Goal: Information Seeking & Learning: Learn about a topic

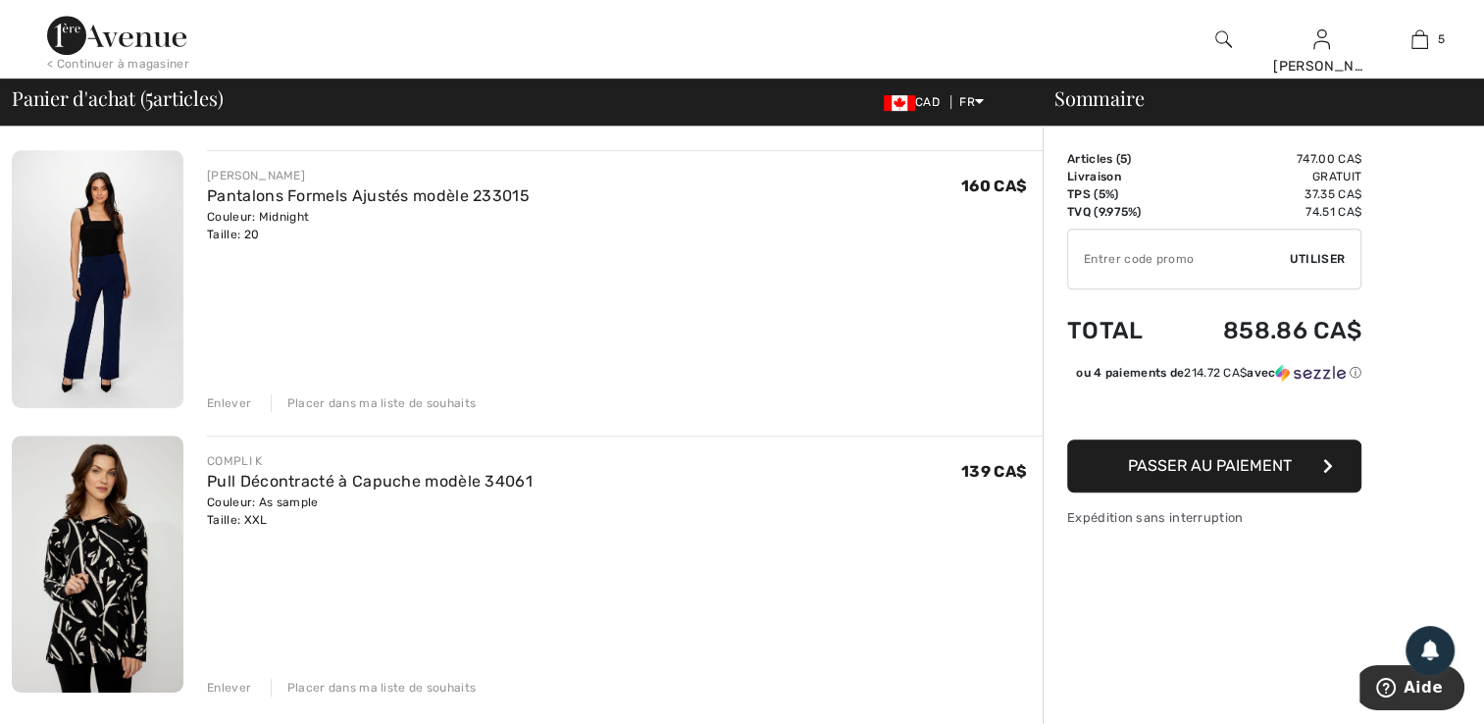
scroll to position [1060, 0]
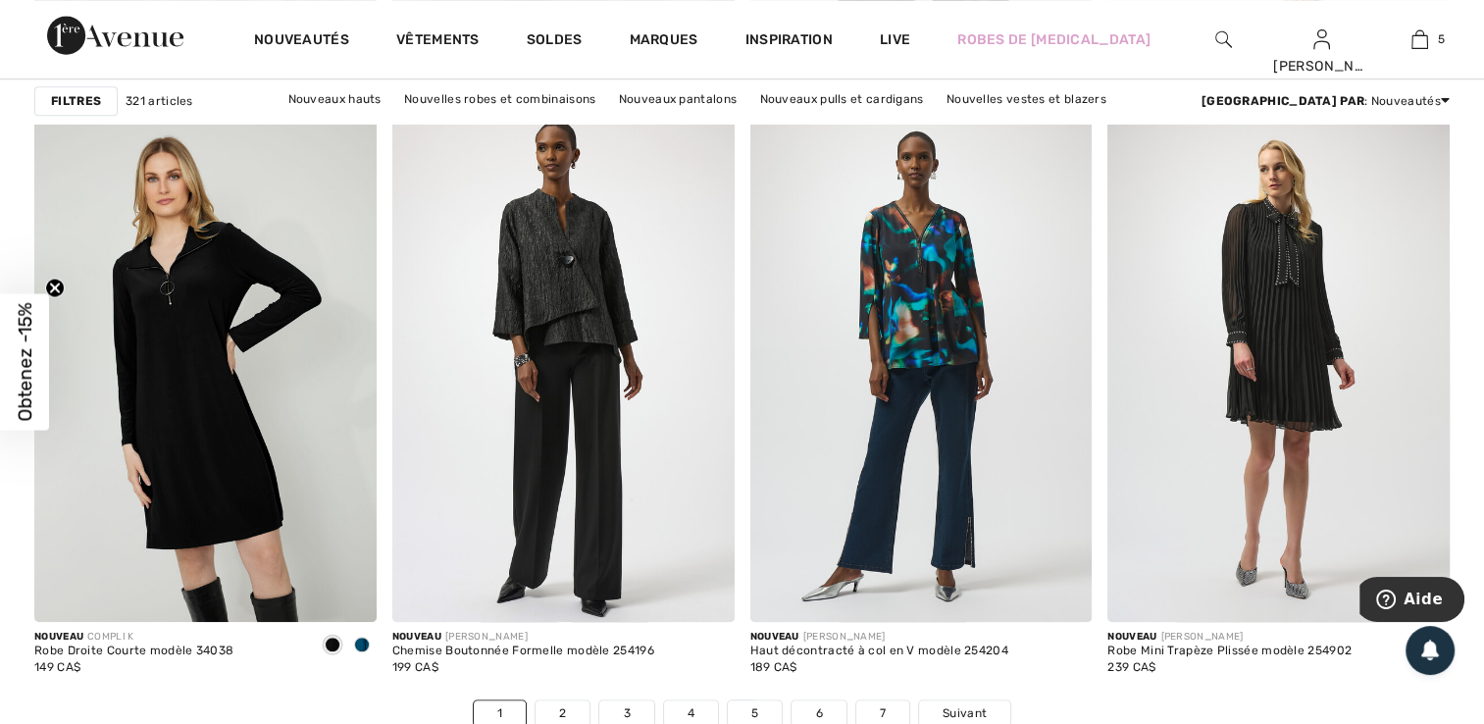
scroll to position [8803, 0]
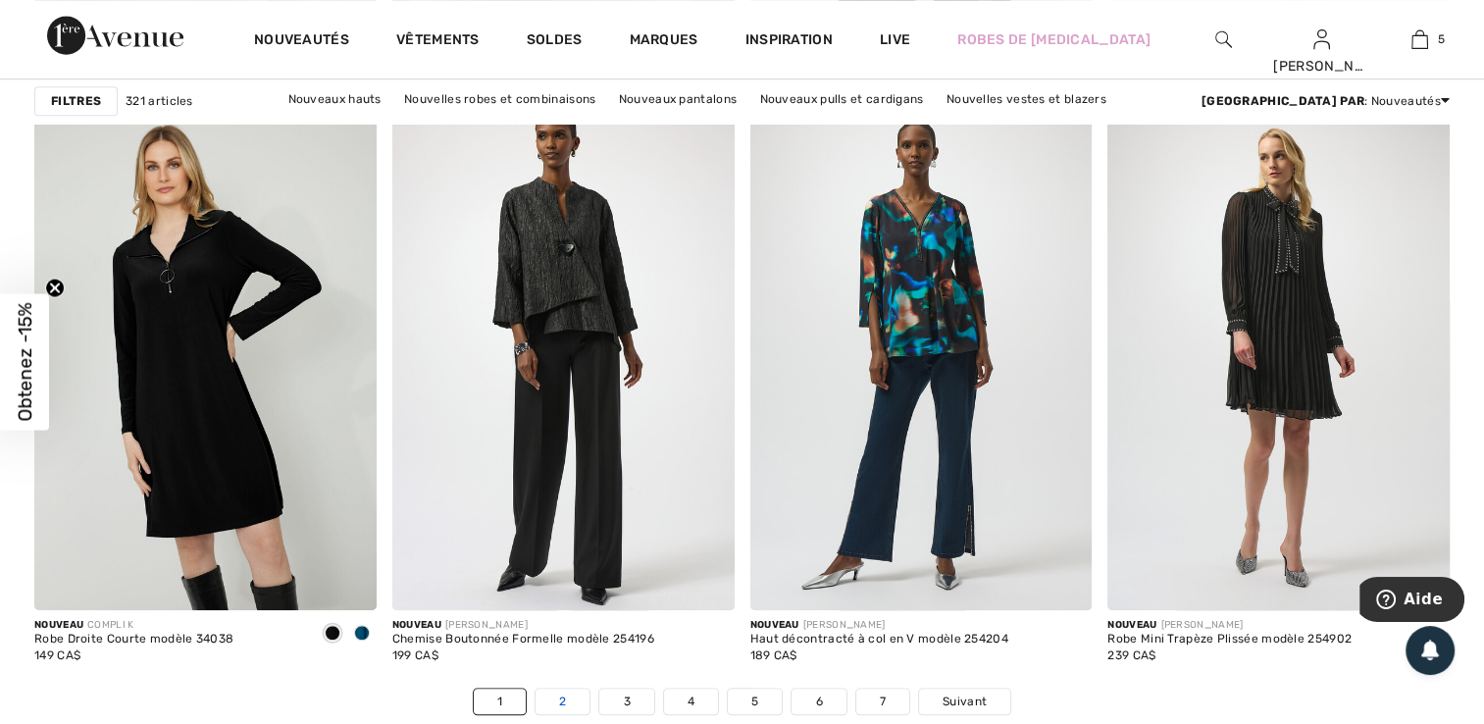
click at [554, 689] on link "2" at bounding box center [563, 702] width 54 height 26
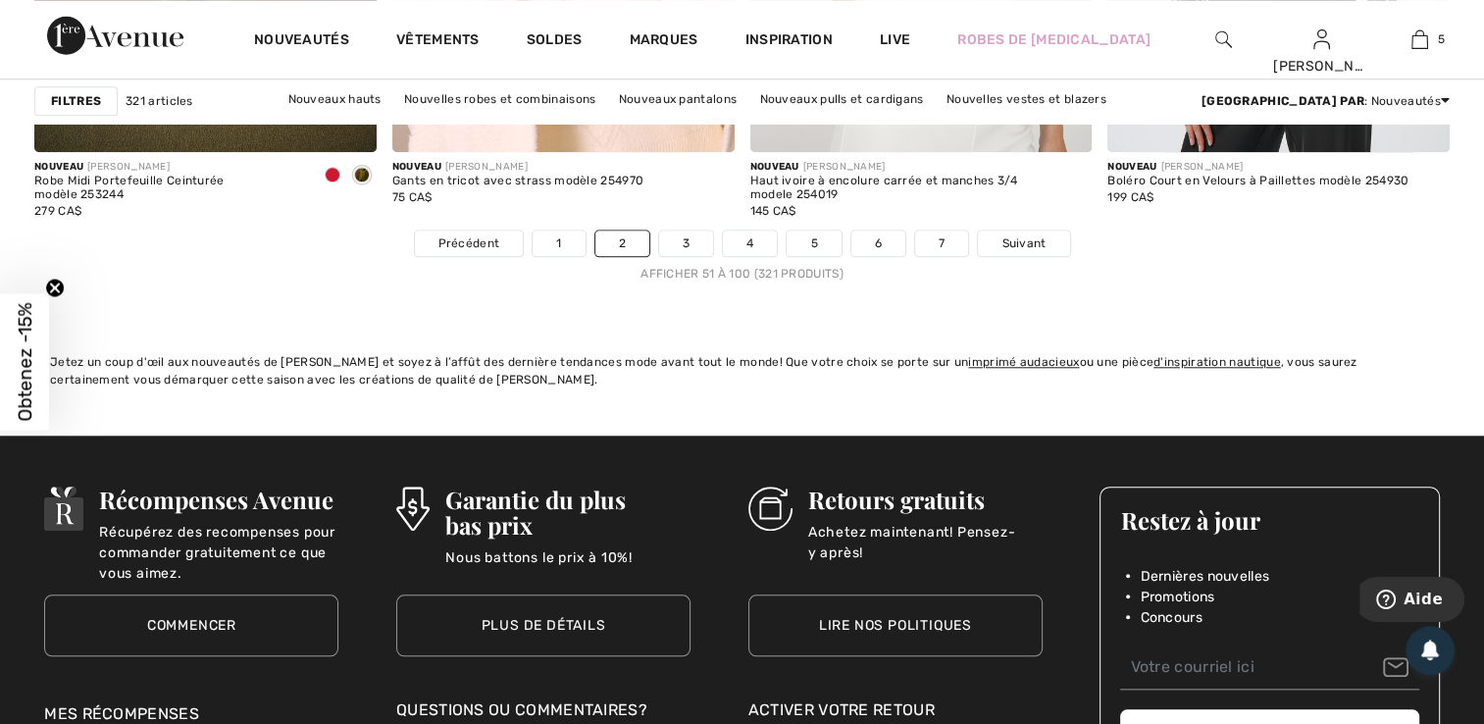
scroll to position [9287, 0]
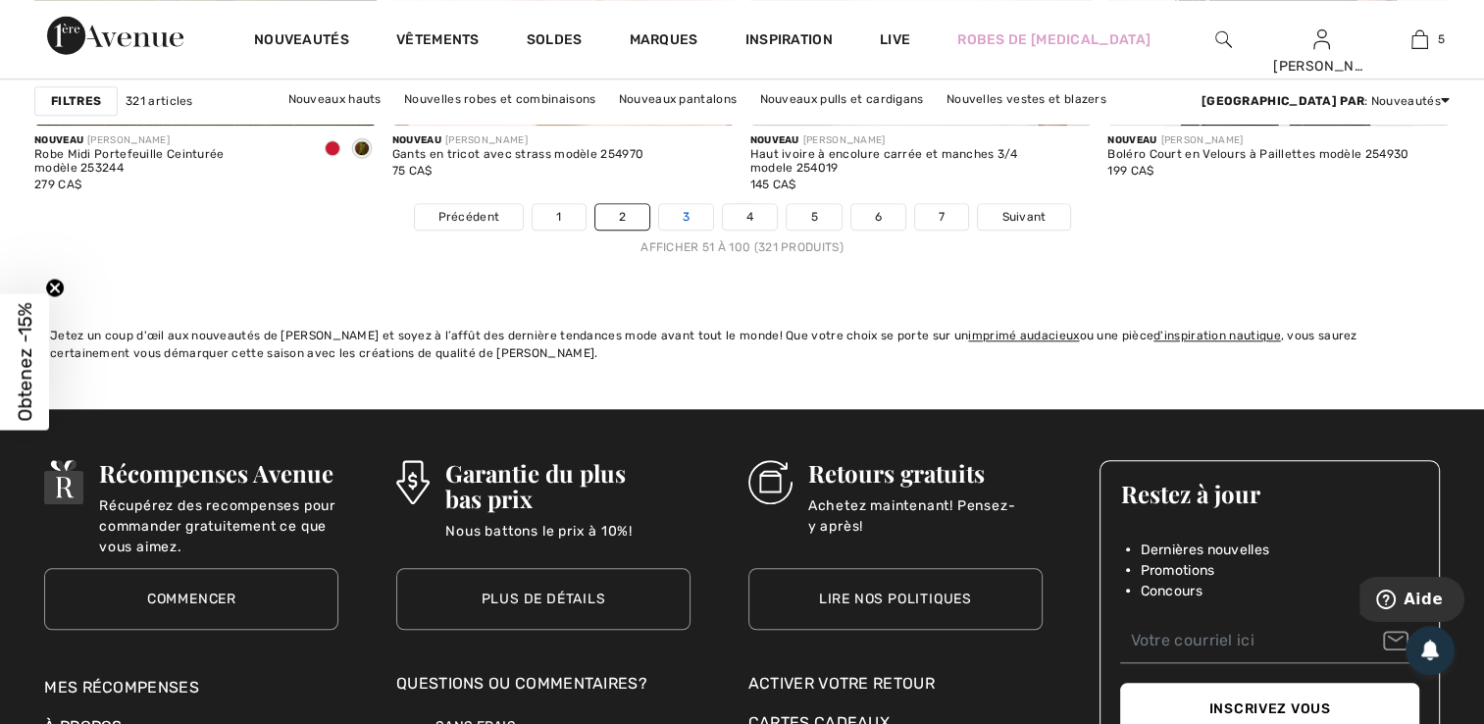
click at [695, 213] on link "3" at bounding box center [686, 217] width 54 height 26
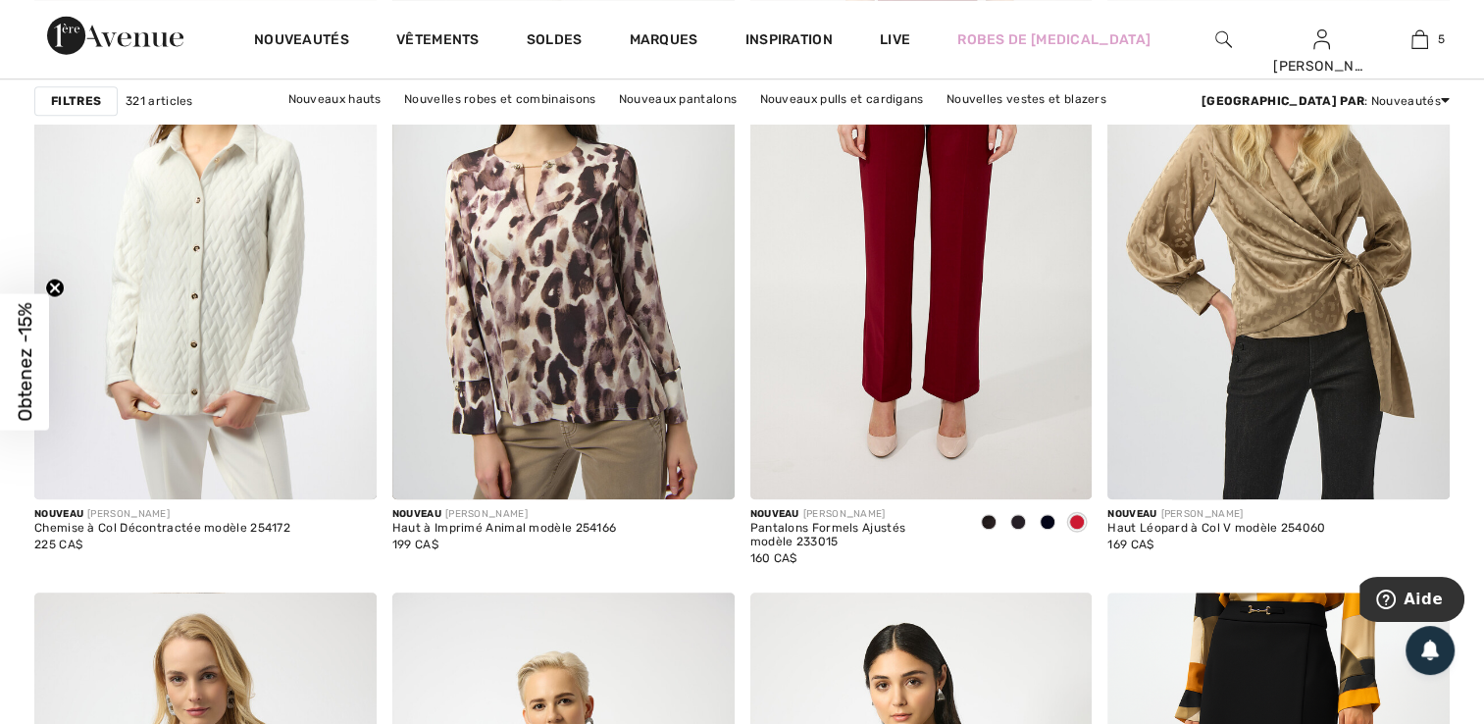
scroll to position [1491, 0]
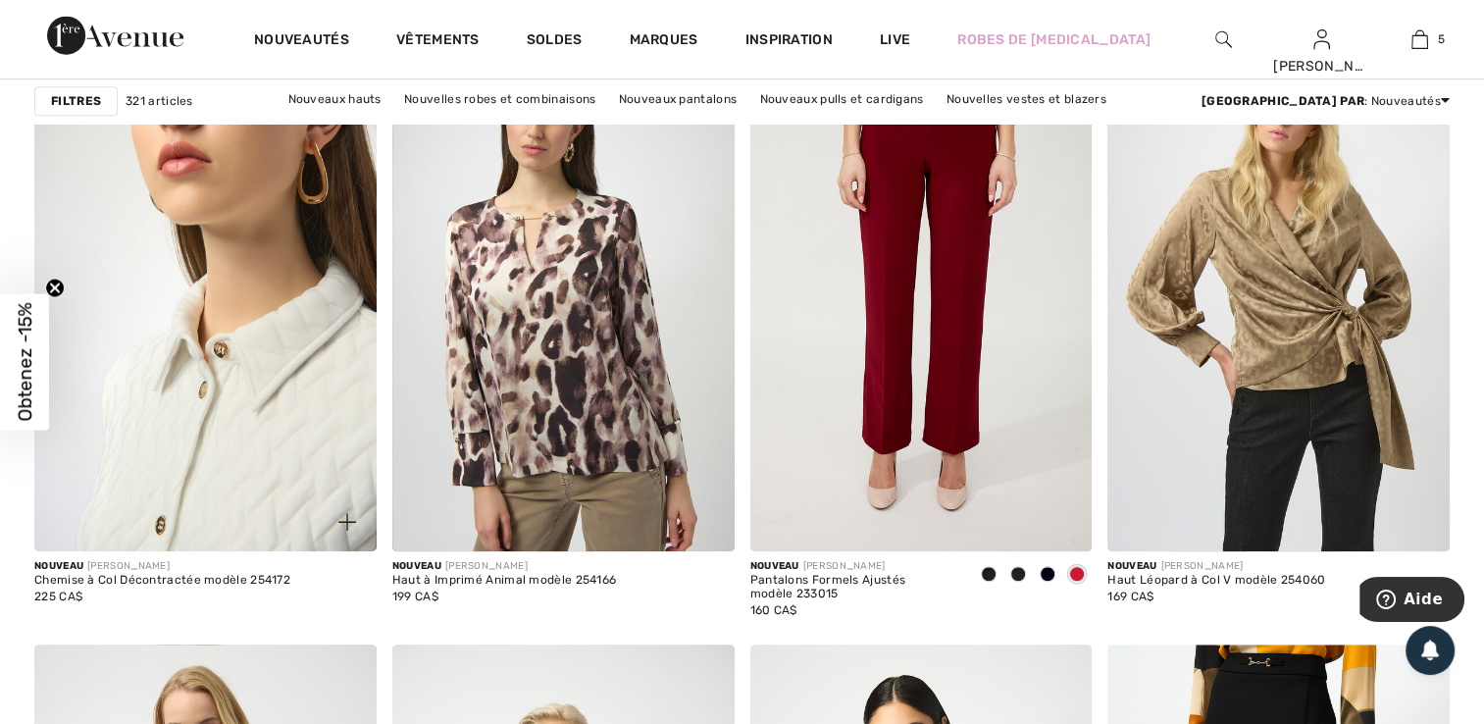
click at [286, 460] on img at bounding box center [205, 294] width 342 height 513
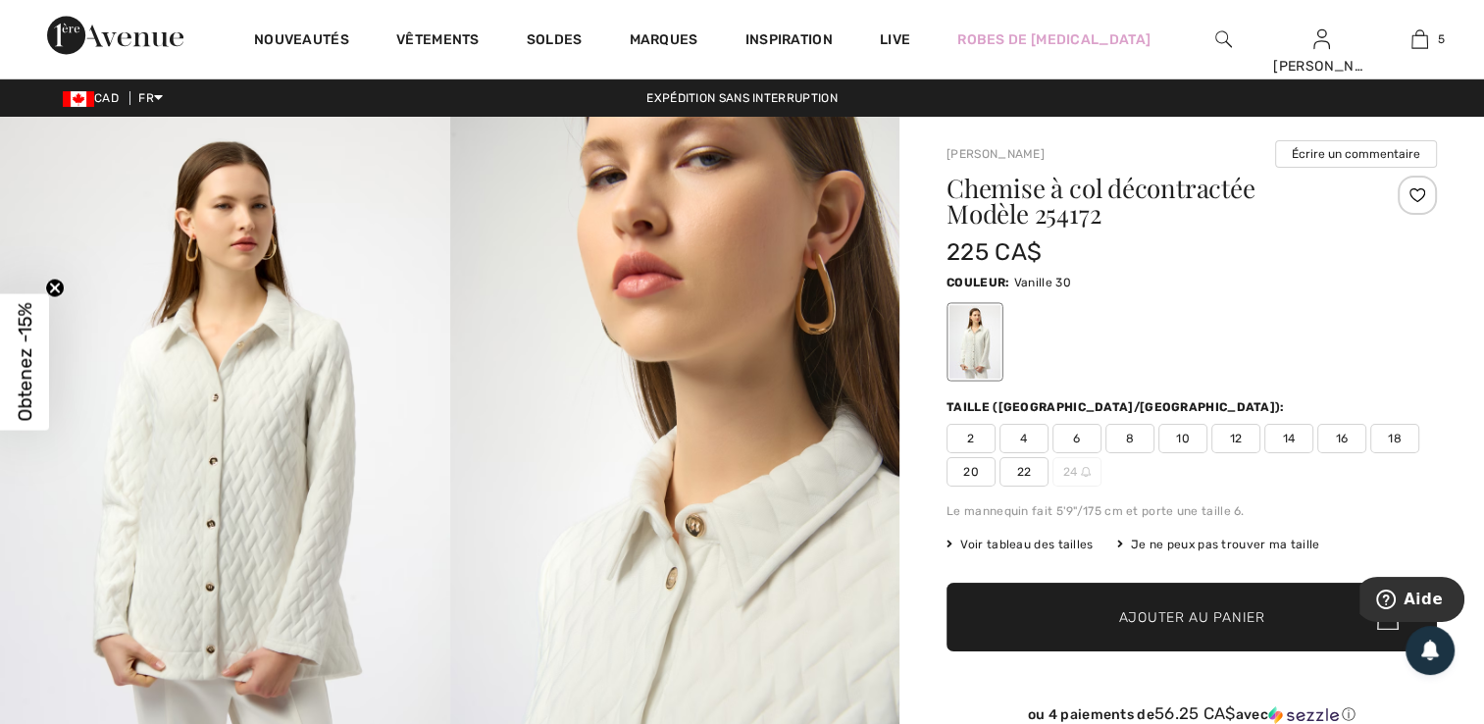
click at [249, 547] on img at bounding box center [225, 454] width 450 height 674
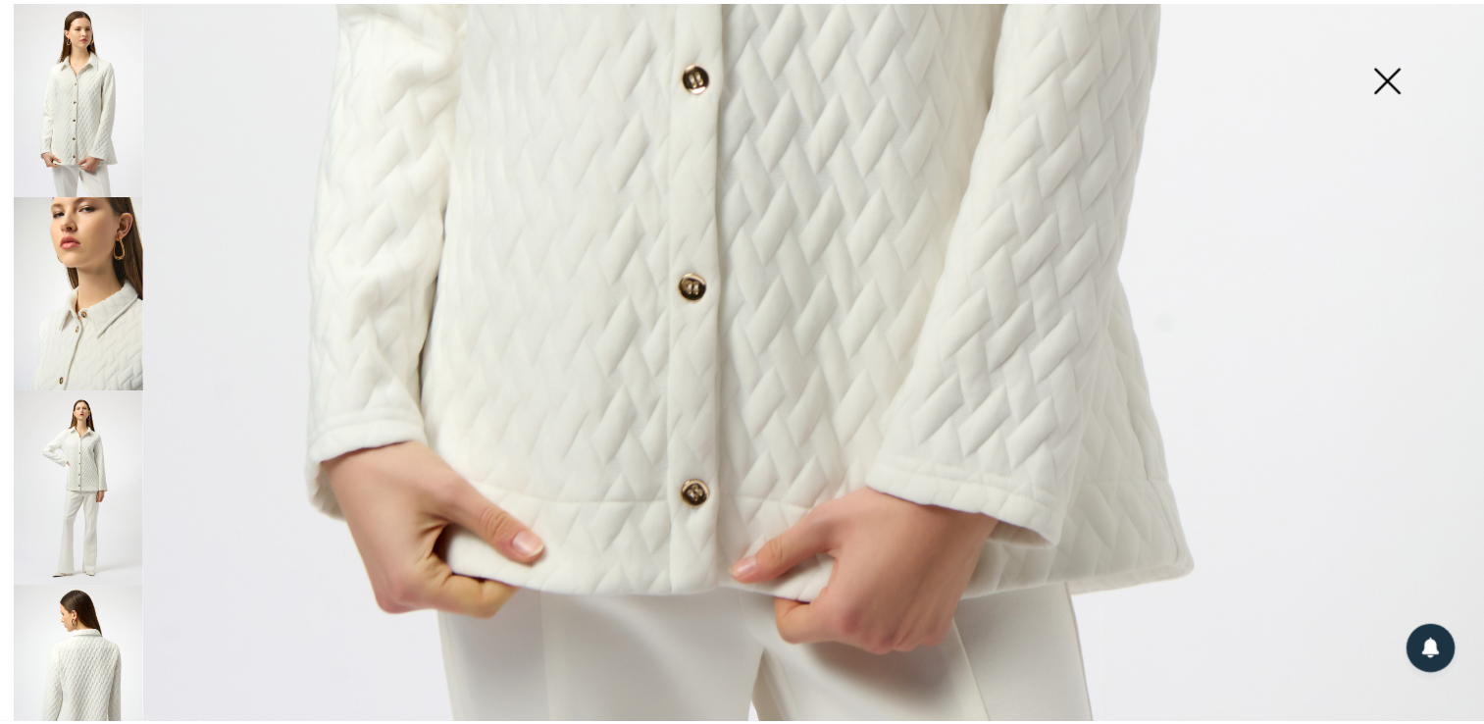
scroll to position [1374, 0]
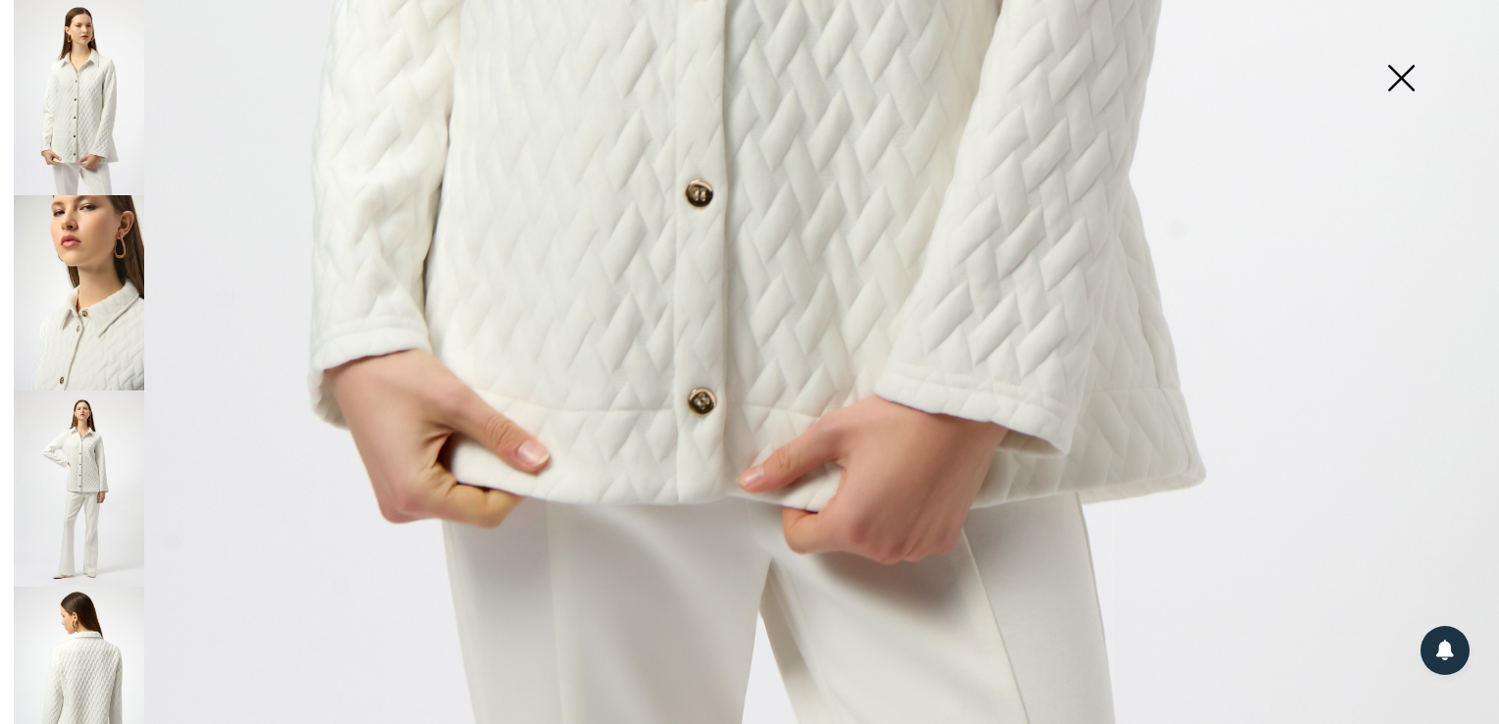
click at [86, 648] on img at bounding box center [79, 684] width 130 height 195
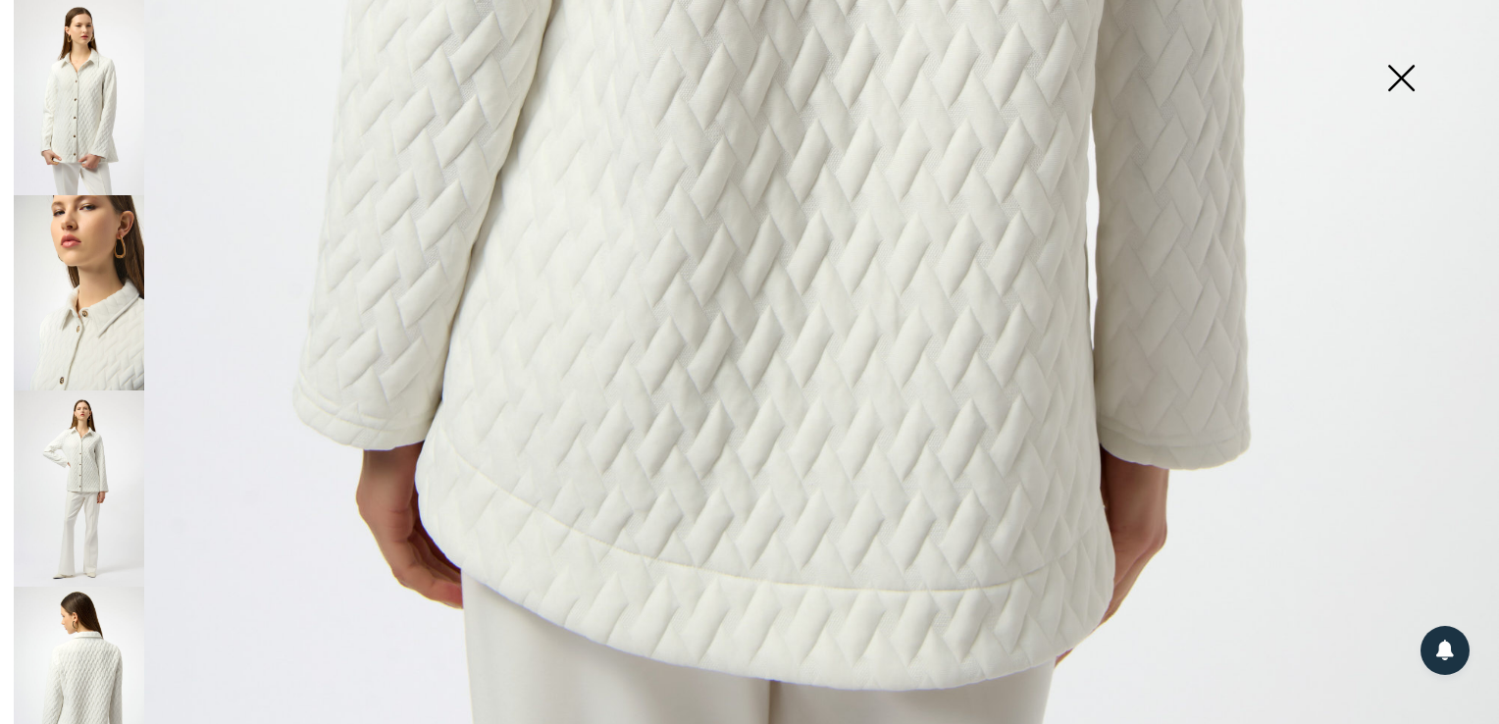
click at [1397, 82] on img at bounding box center [1401, 79] width 98 height 101
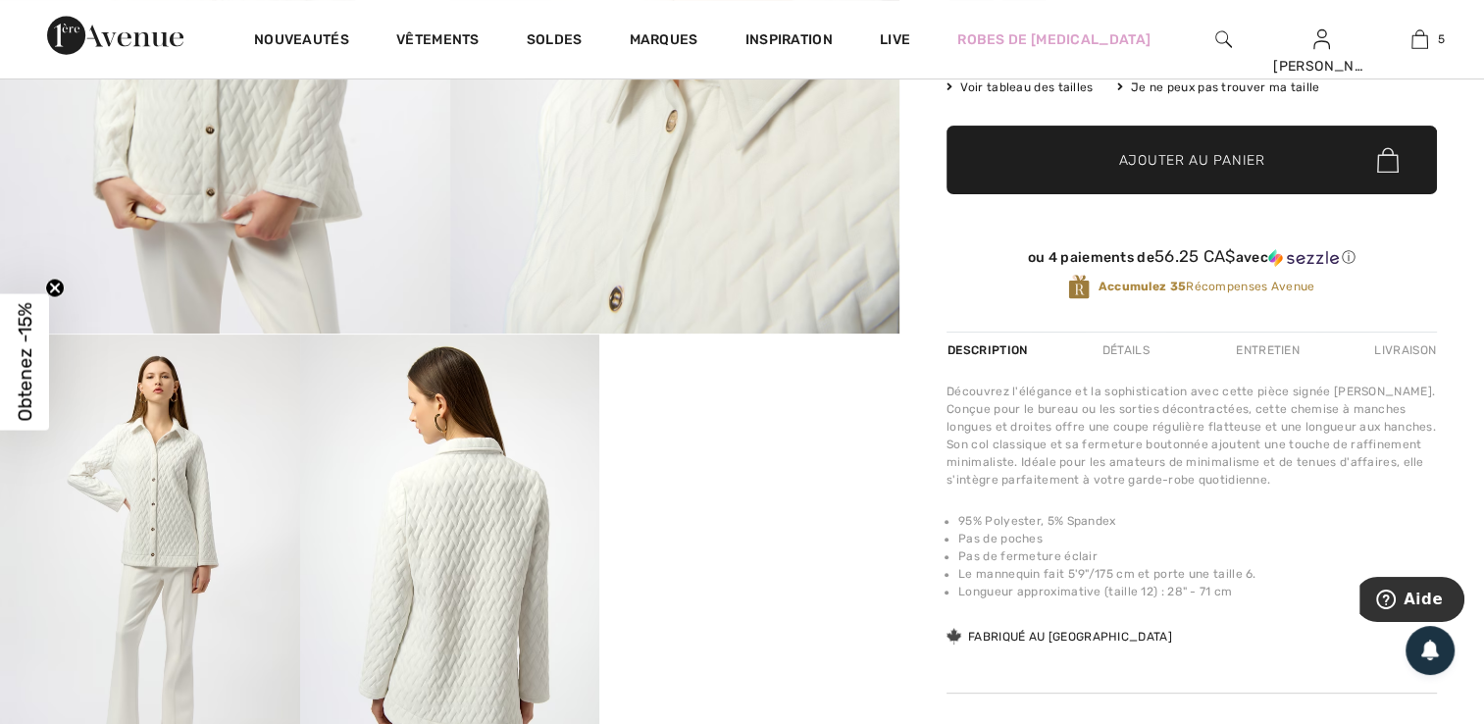
scroll to position [536, 0]
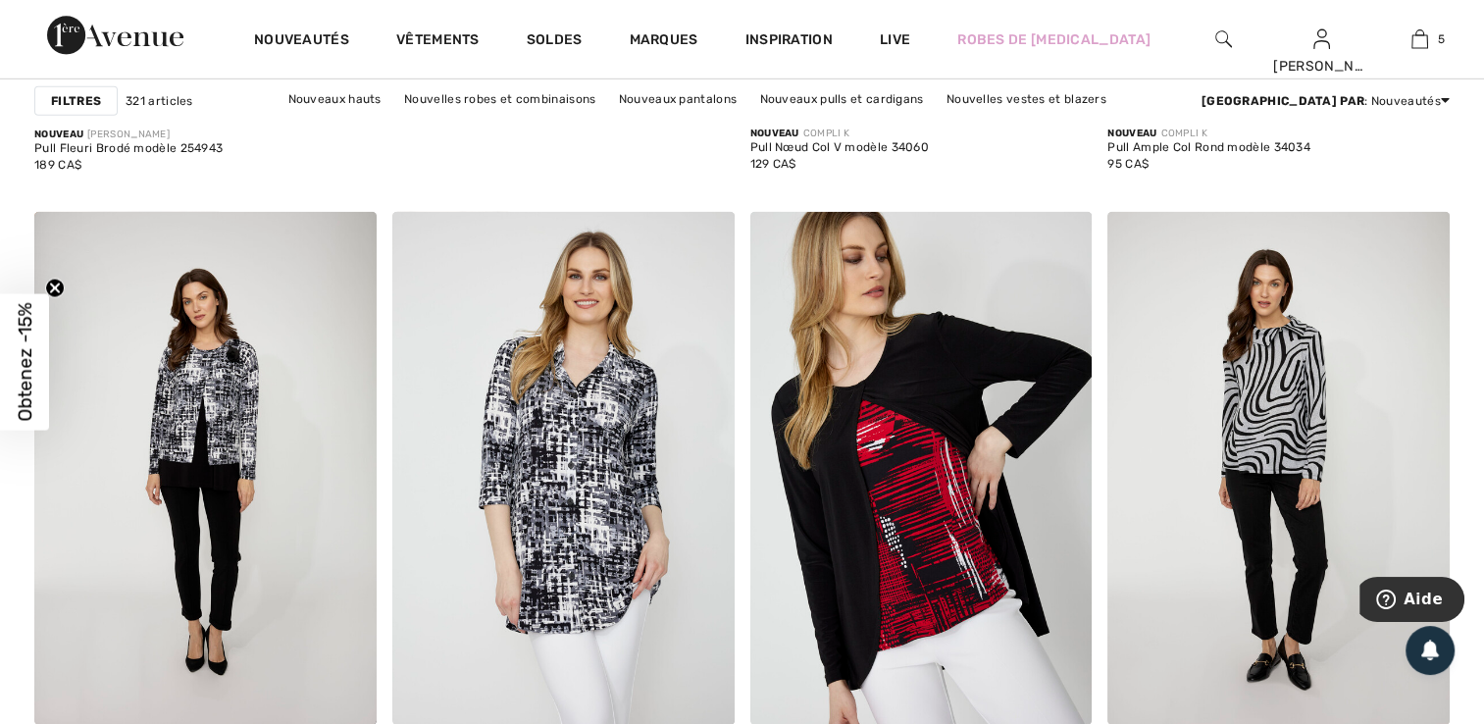
scroll to position [6134, 0]
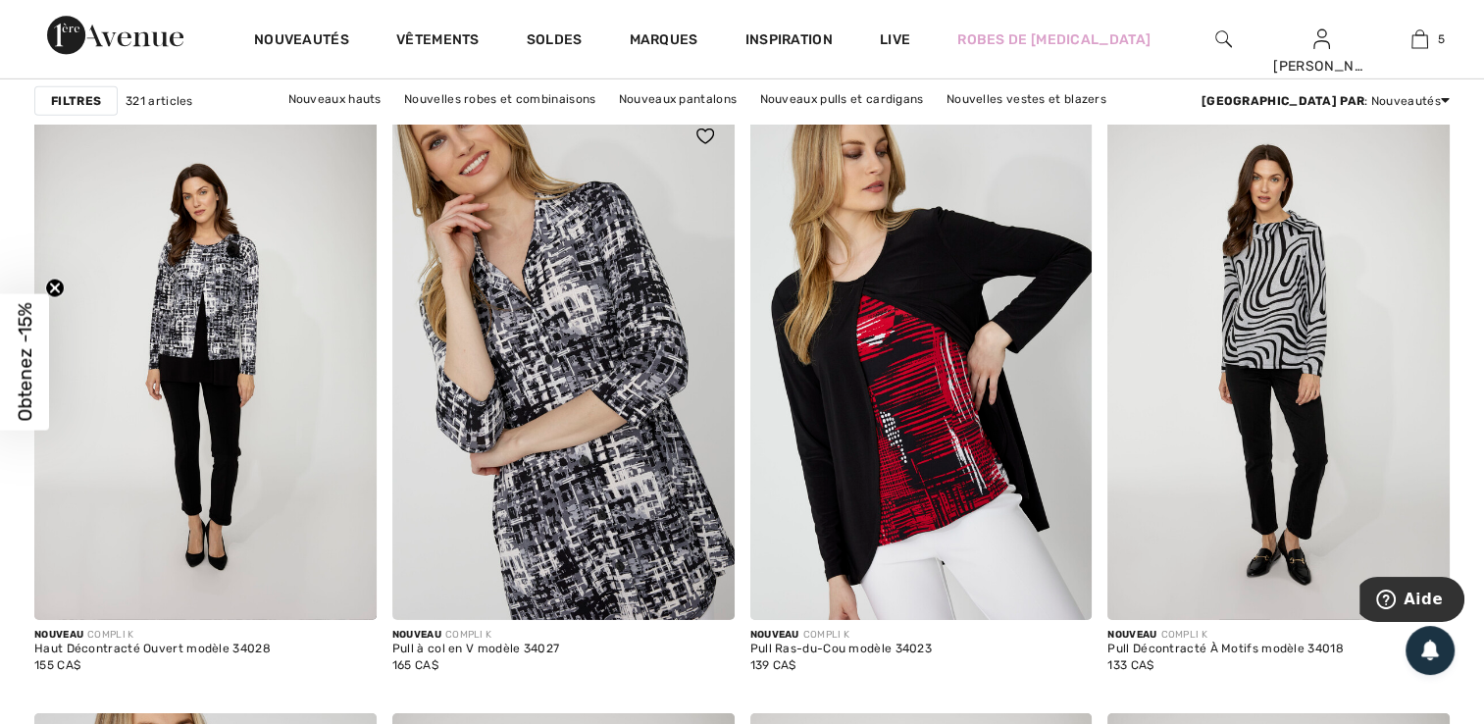
click at [584, 471] on img at bounding box center [563, 363] width 342 height 513
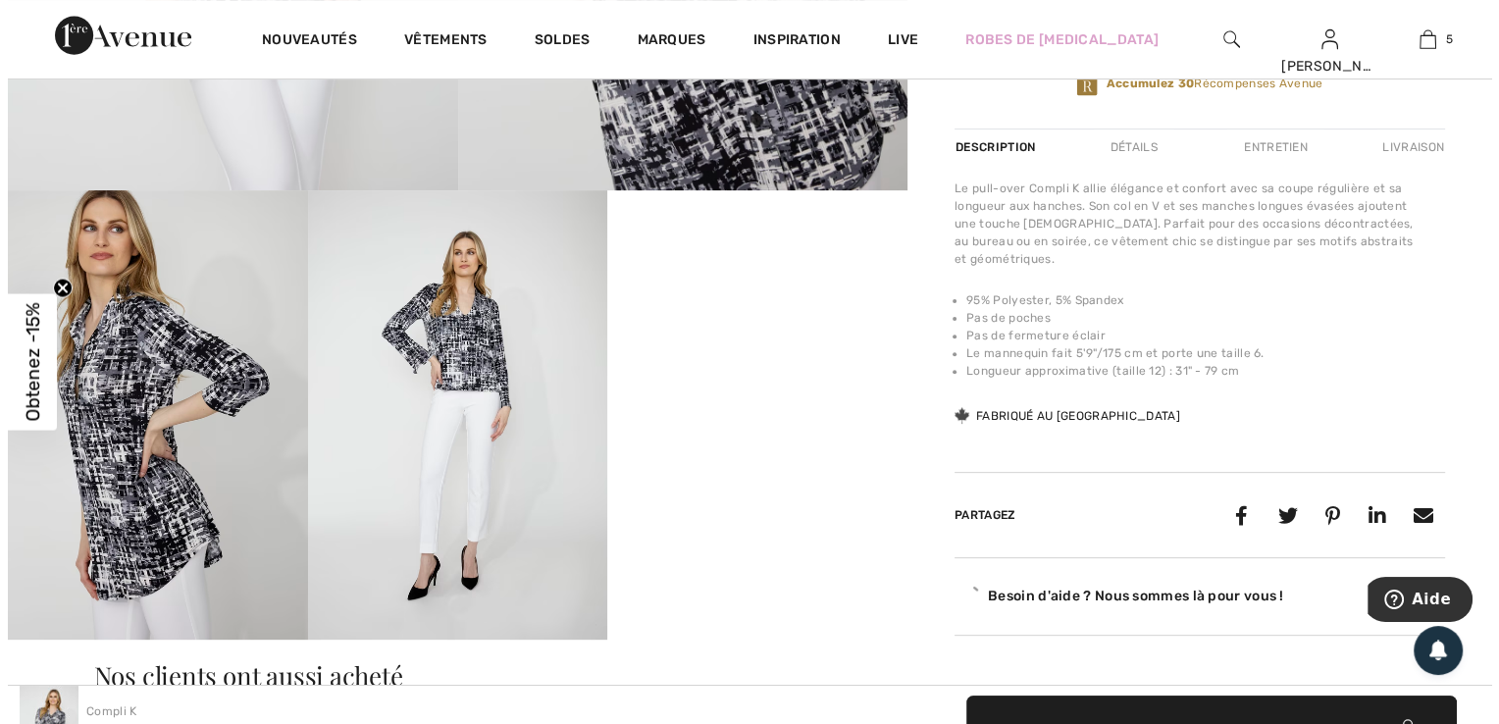
scroll to position [614, 0]
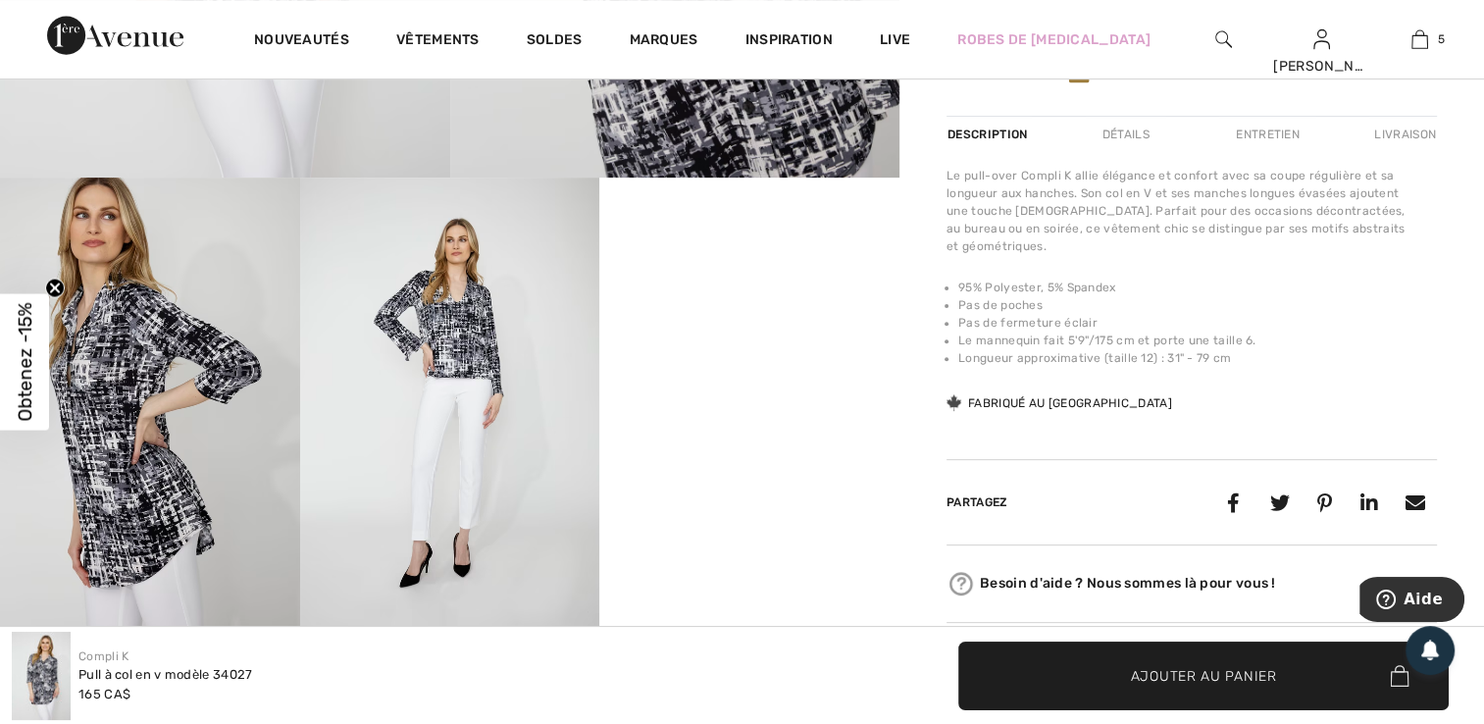
click at [103, 357] on img at bounding box center [150, 402] width 300 height 449
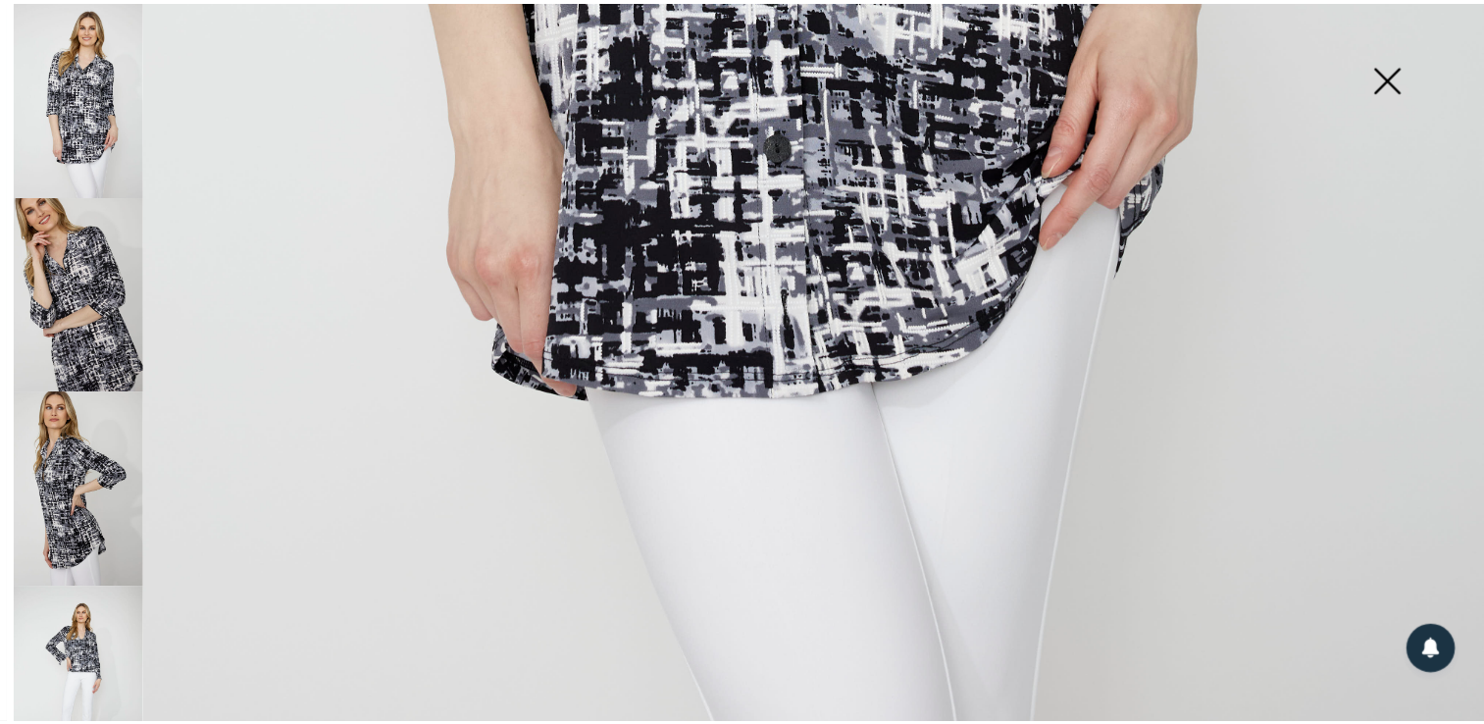
scroll to position [1502, 0]
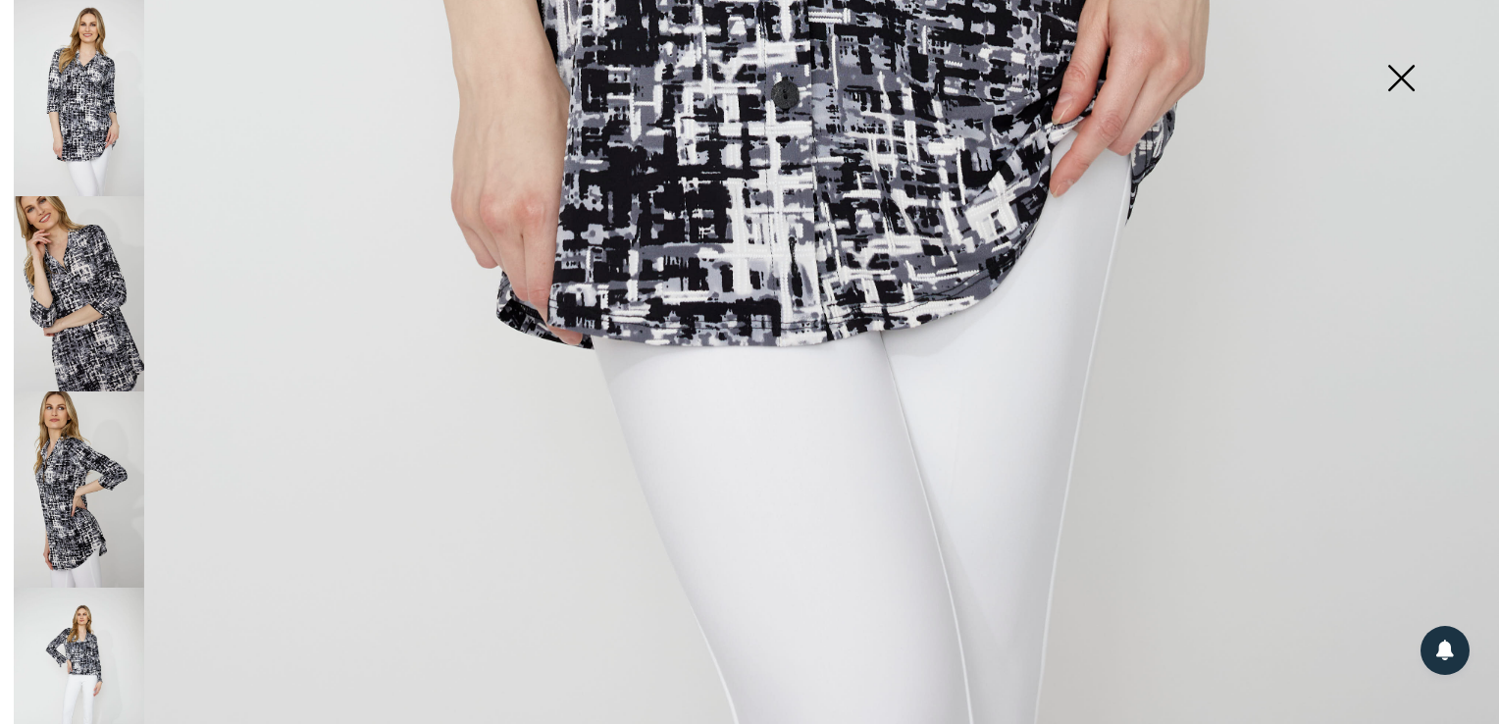
click at [1397, 77] on img at bounding box center [1401, 79] width 98 height 101
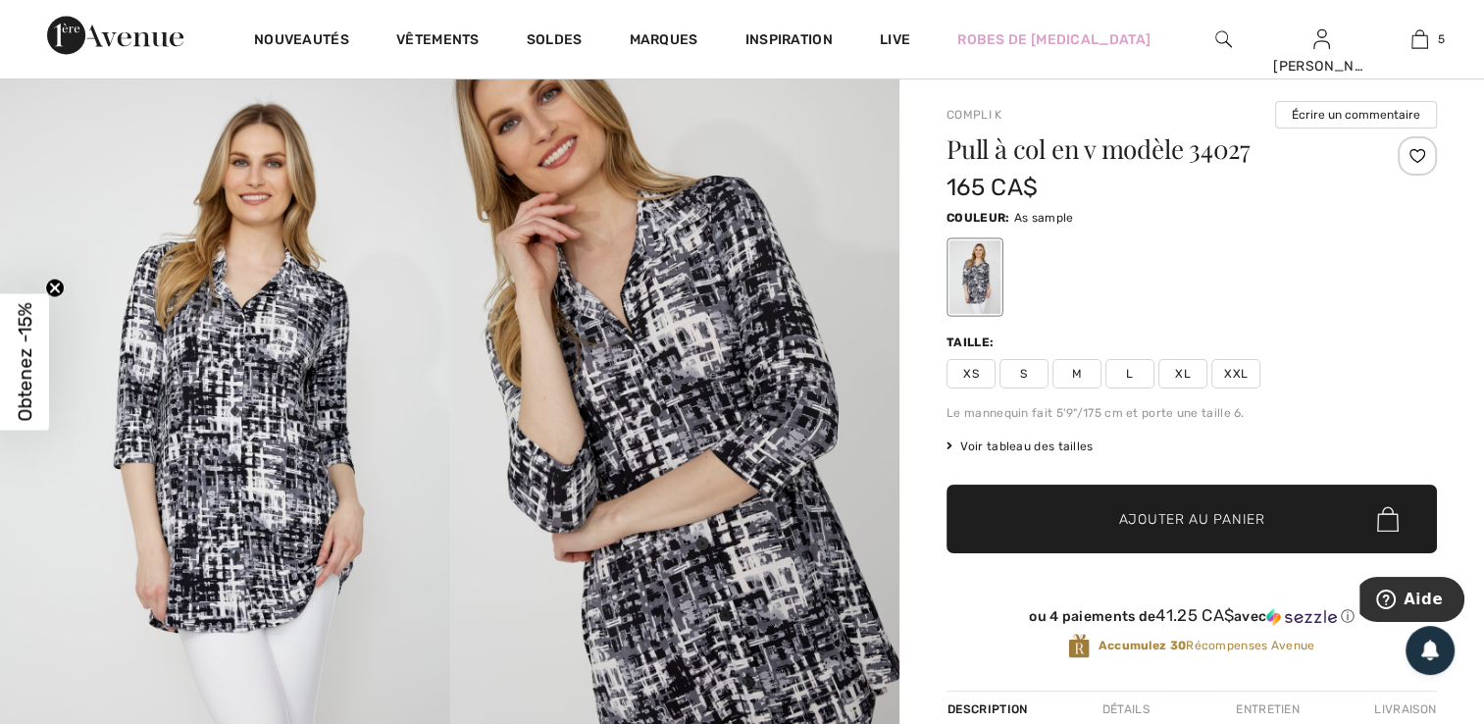
scroll to position [0, 0]
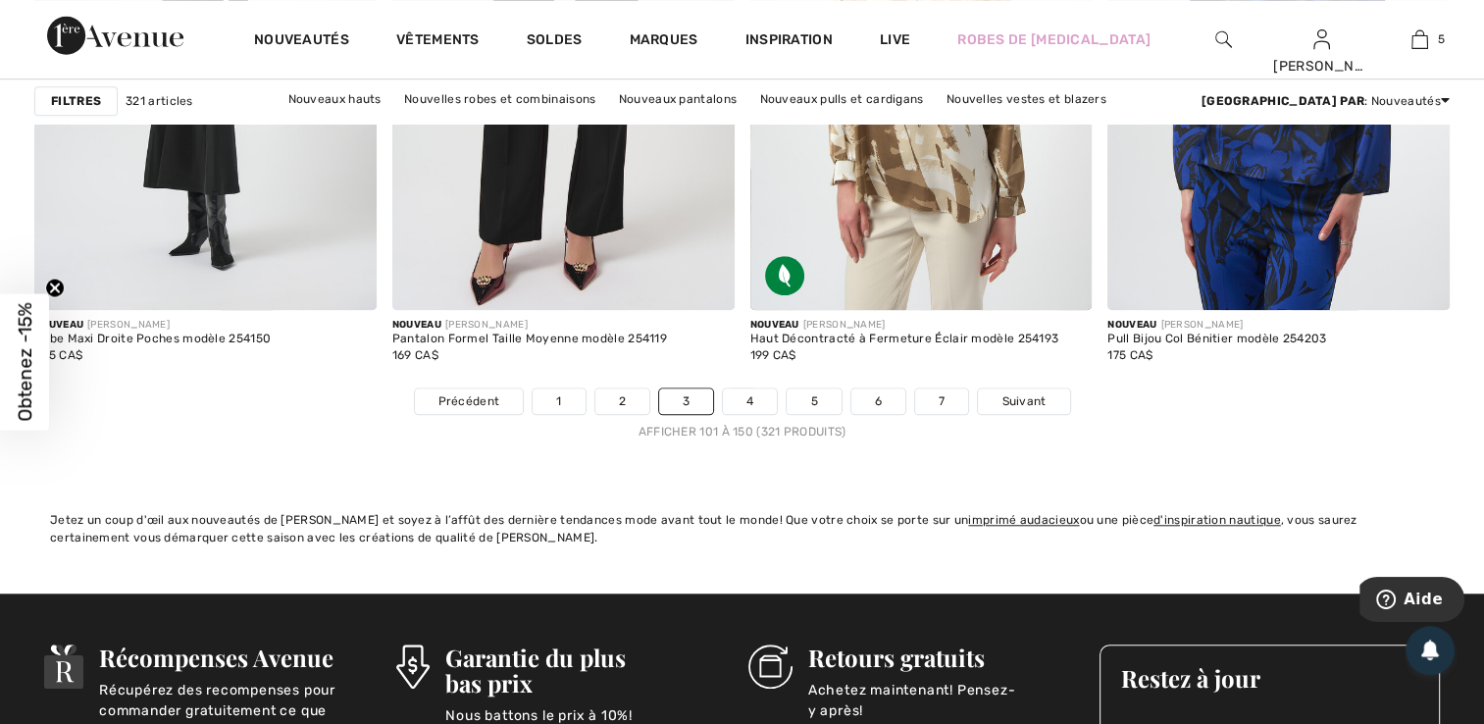
scroll to position [9064, 0]
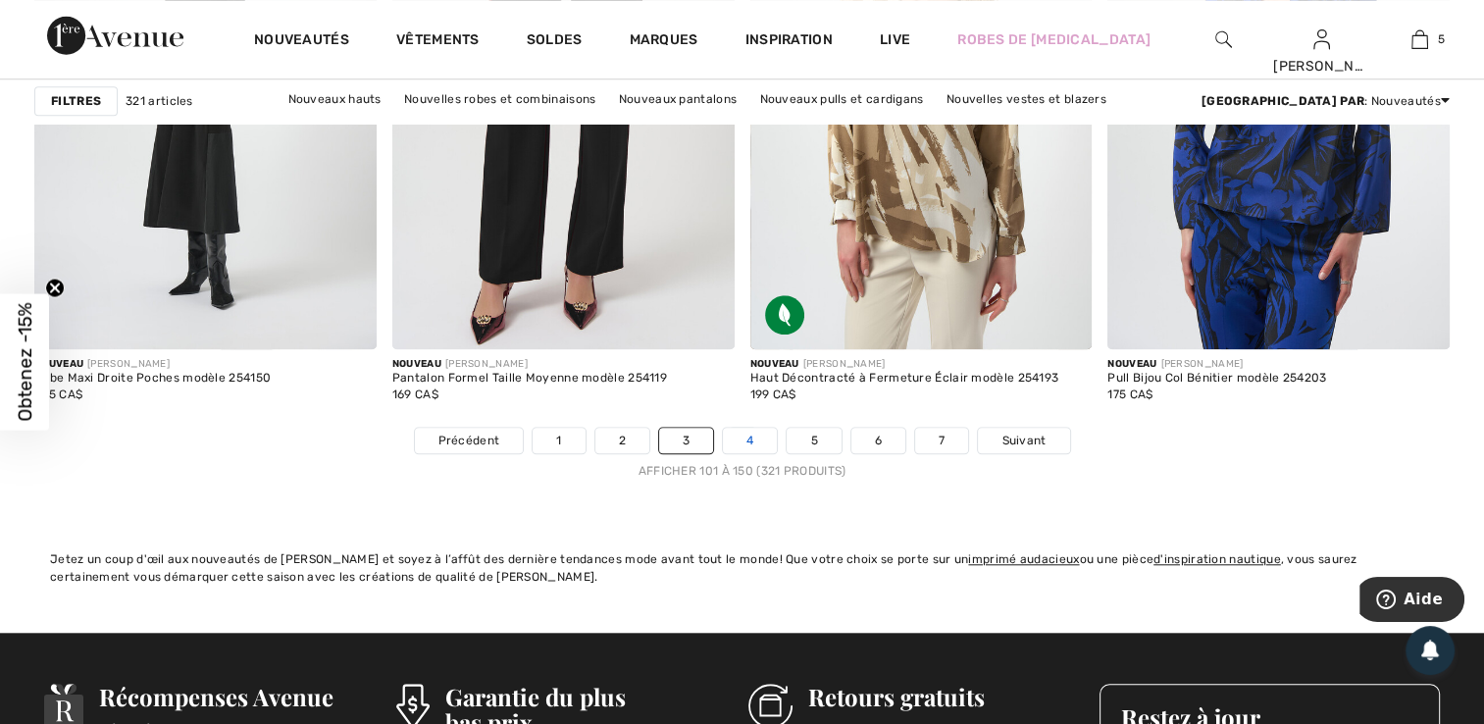
click at [751, 432] on link "4" at bounding box center [750, 441] width 54 height 26
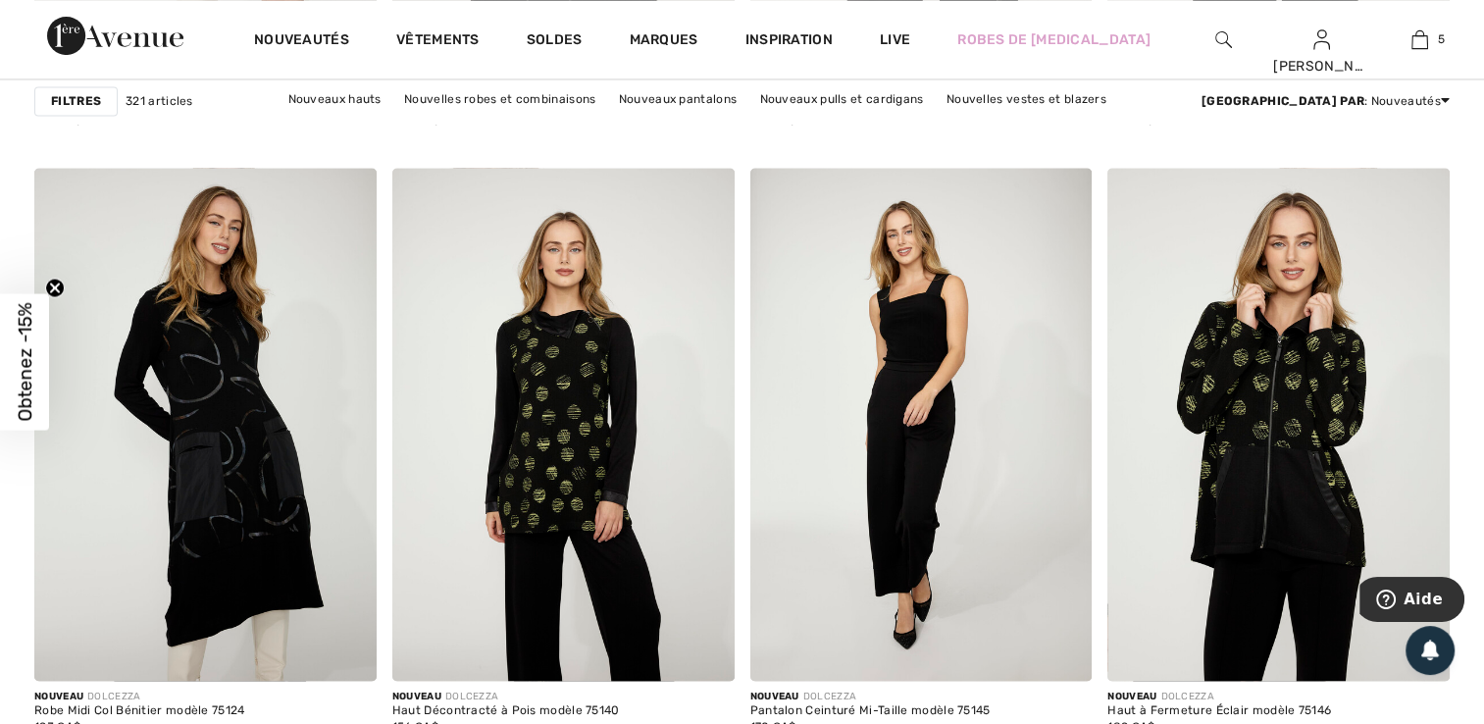
scroll to position [3441, 0]
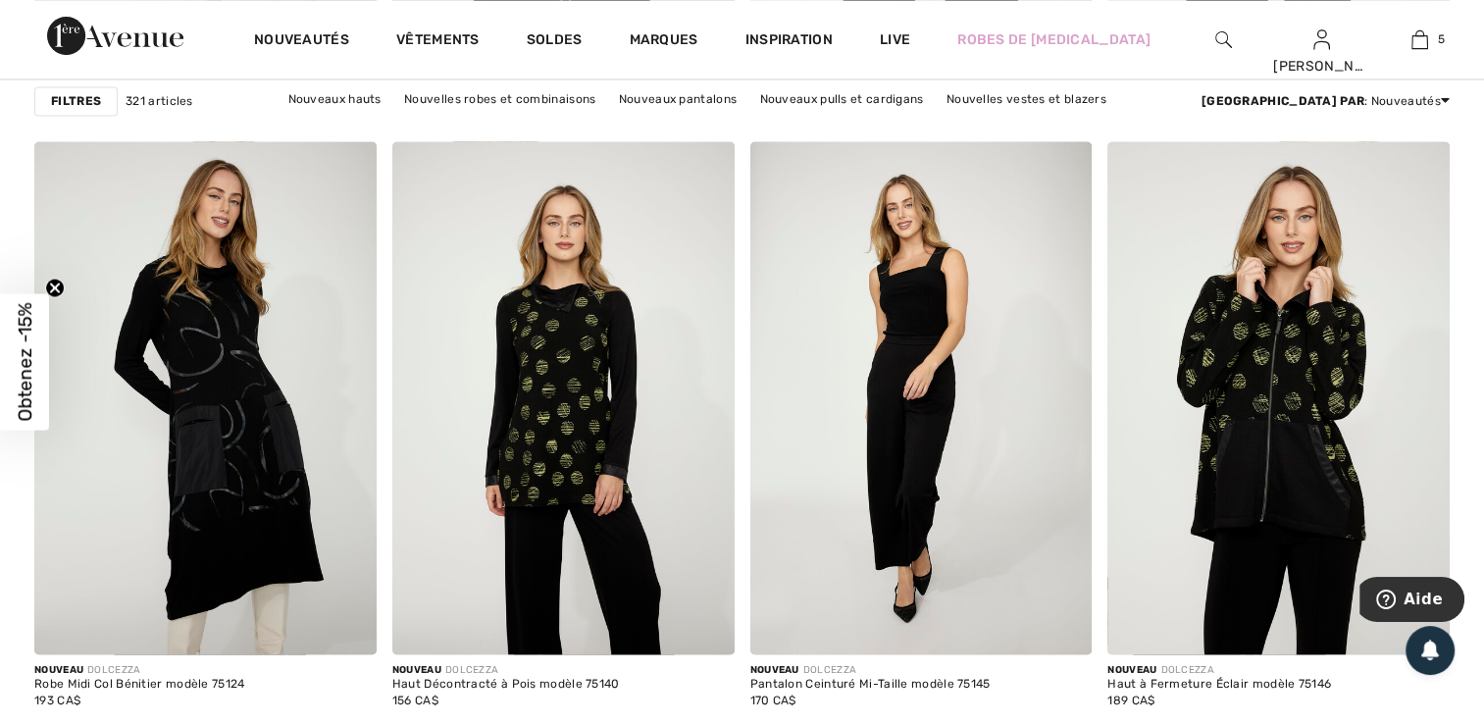
drag, startPoint x: 1487, startPoint y: 711, endPoint x: 1476, endPoint y: 193, distance: 518.2
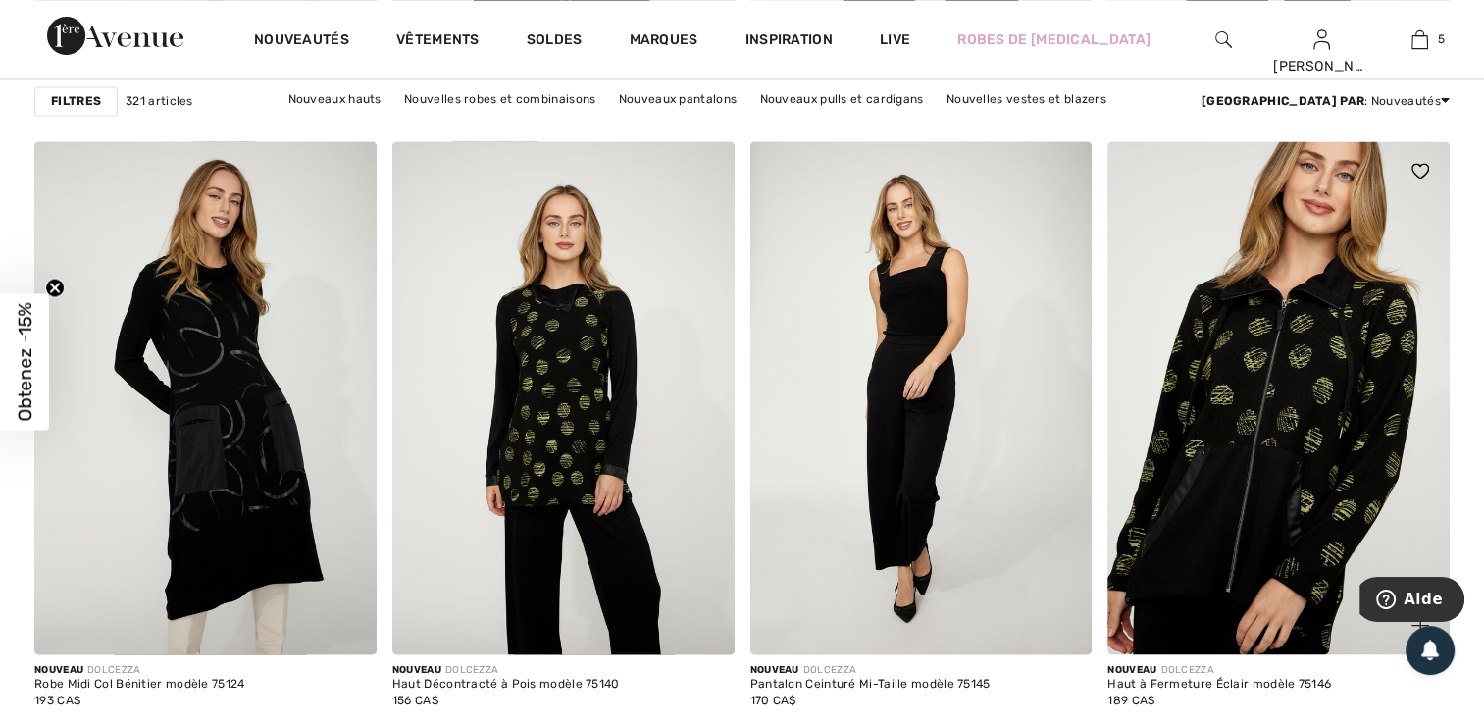
click at [1311, 453] on img at bounding box center [1279, 397] width 342 height 513
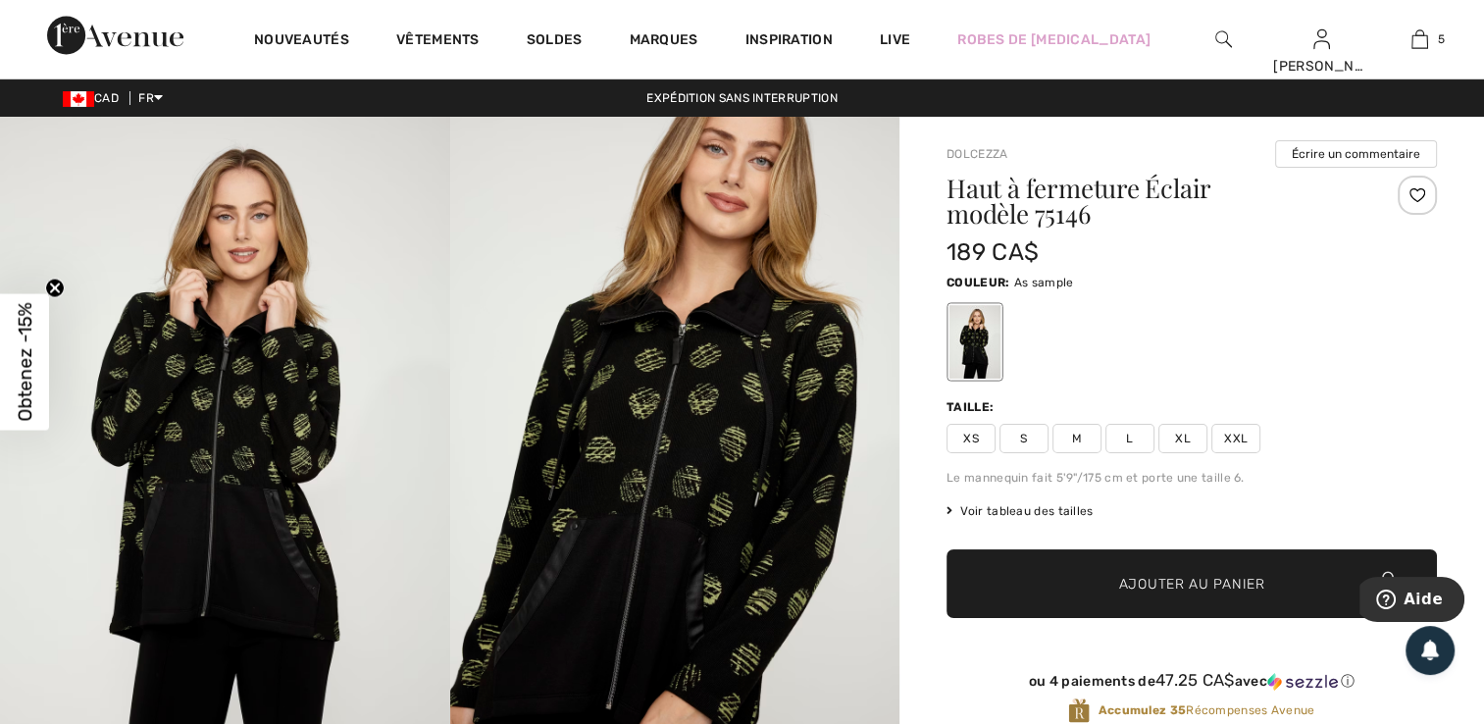
click at [243, 442] on img at bounding box center [225, 454] width 450 height 675
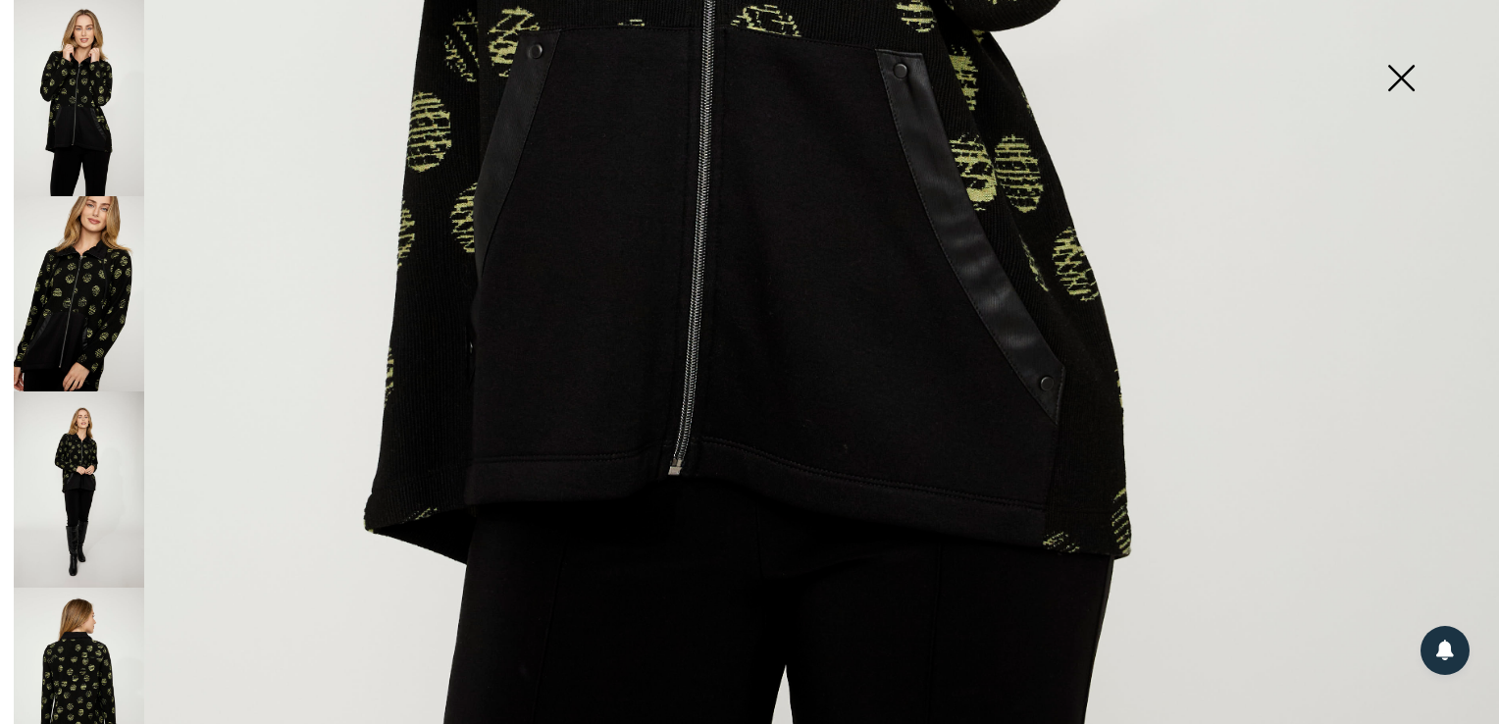
scroll to position [1217, 0]
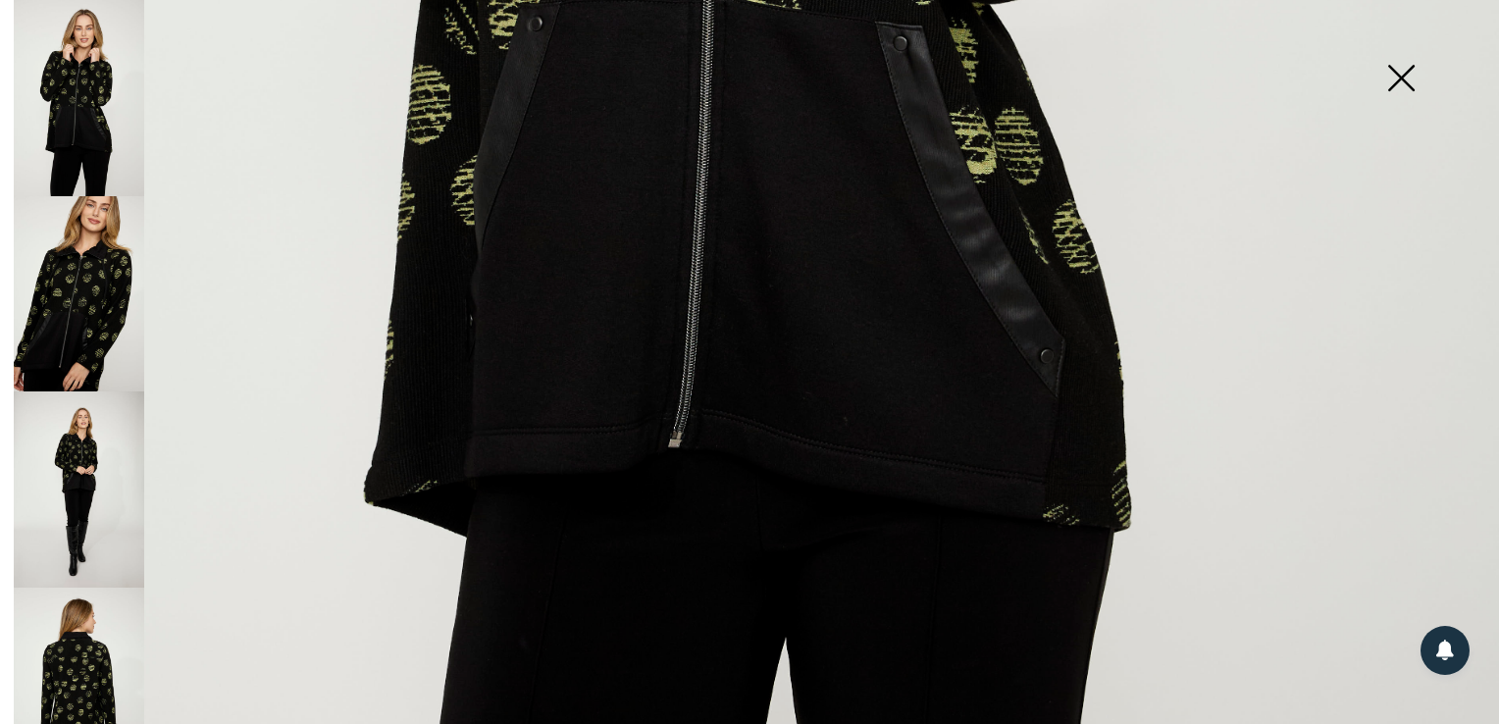
click at [101, 269] on img at bounding box center [79, 294] width 130 height 196
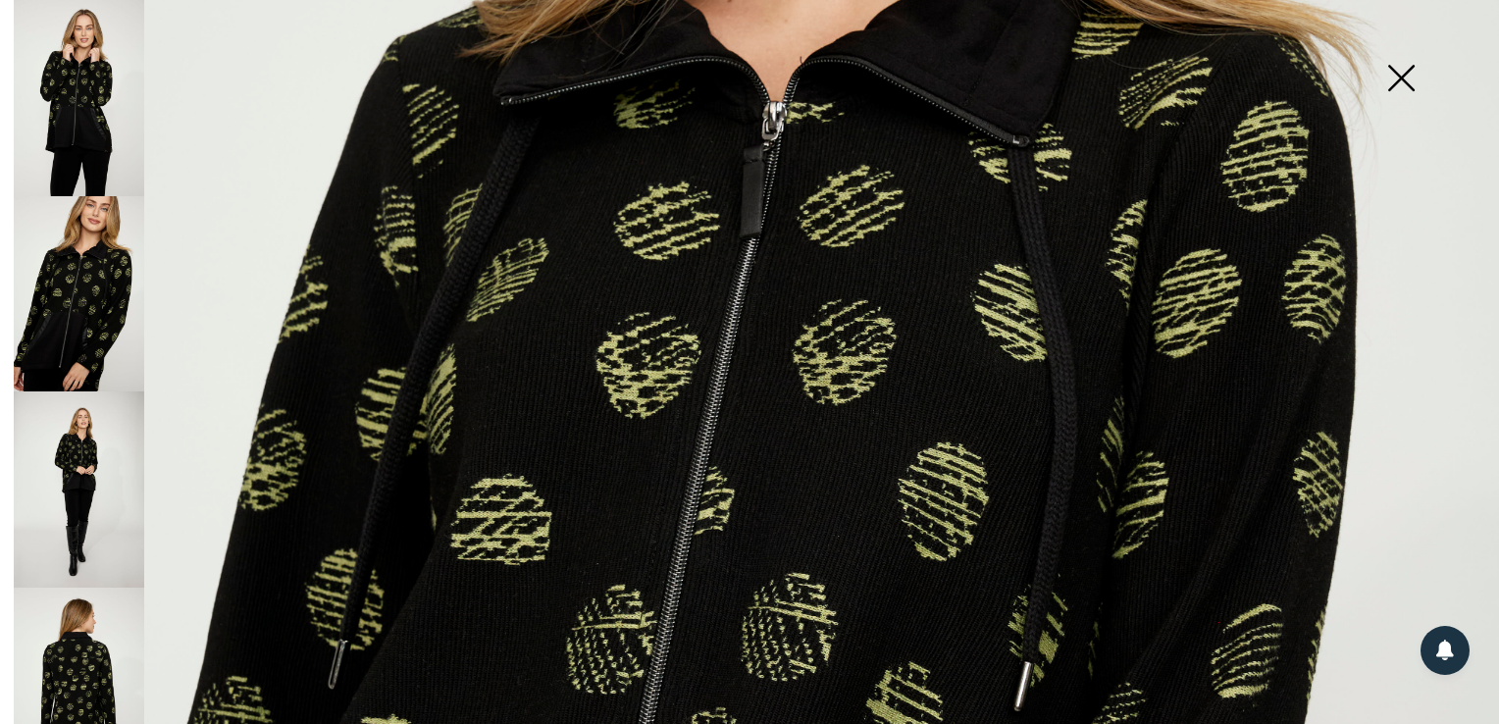
scroll to position [536, 0]
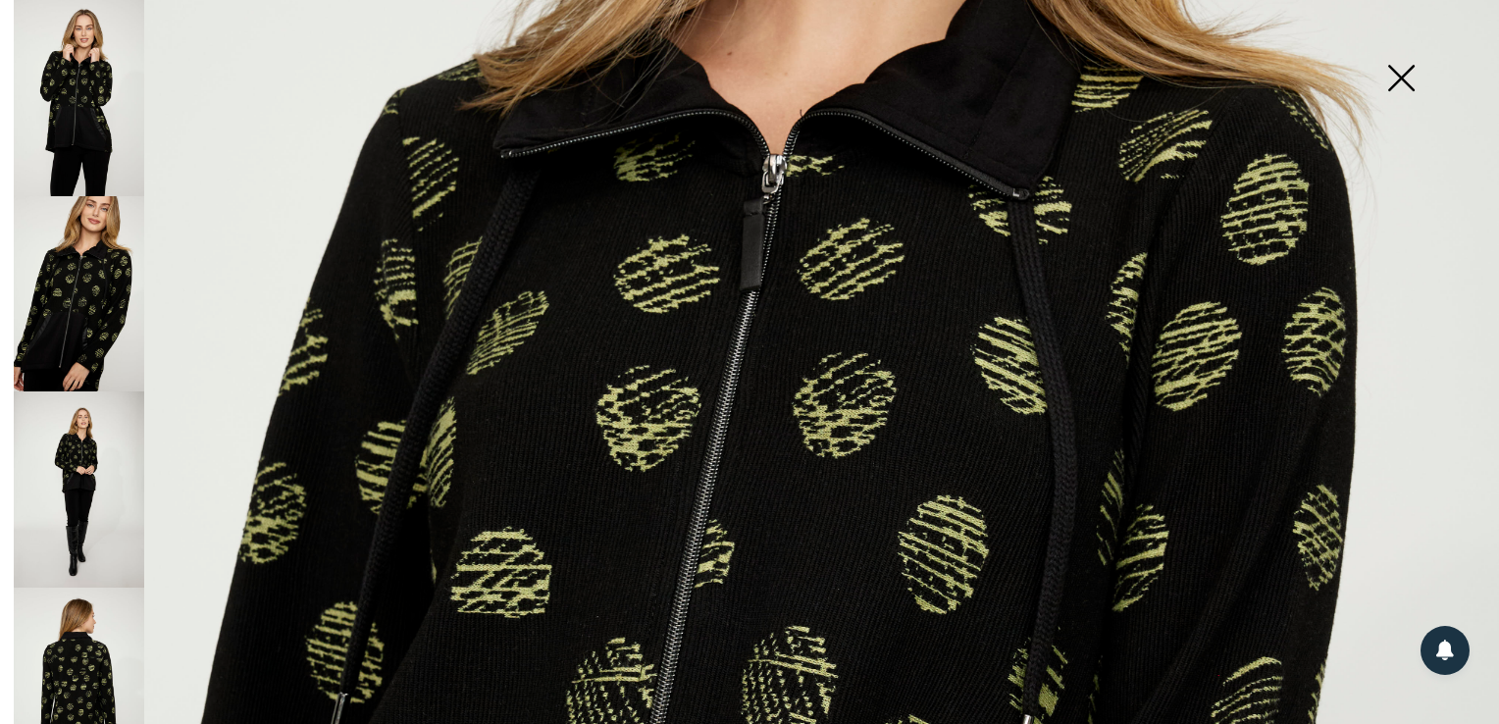
click at [72, 471] on img at bounding box center [79, 489] width 130 height 196
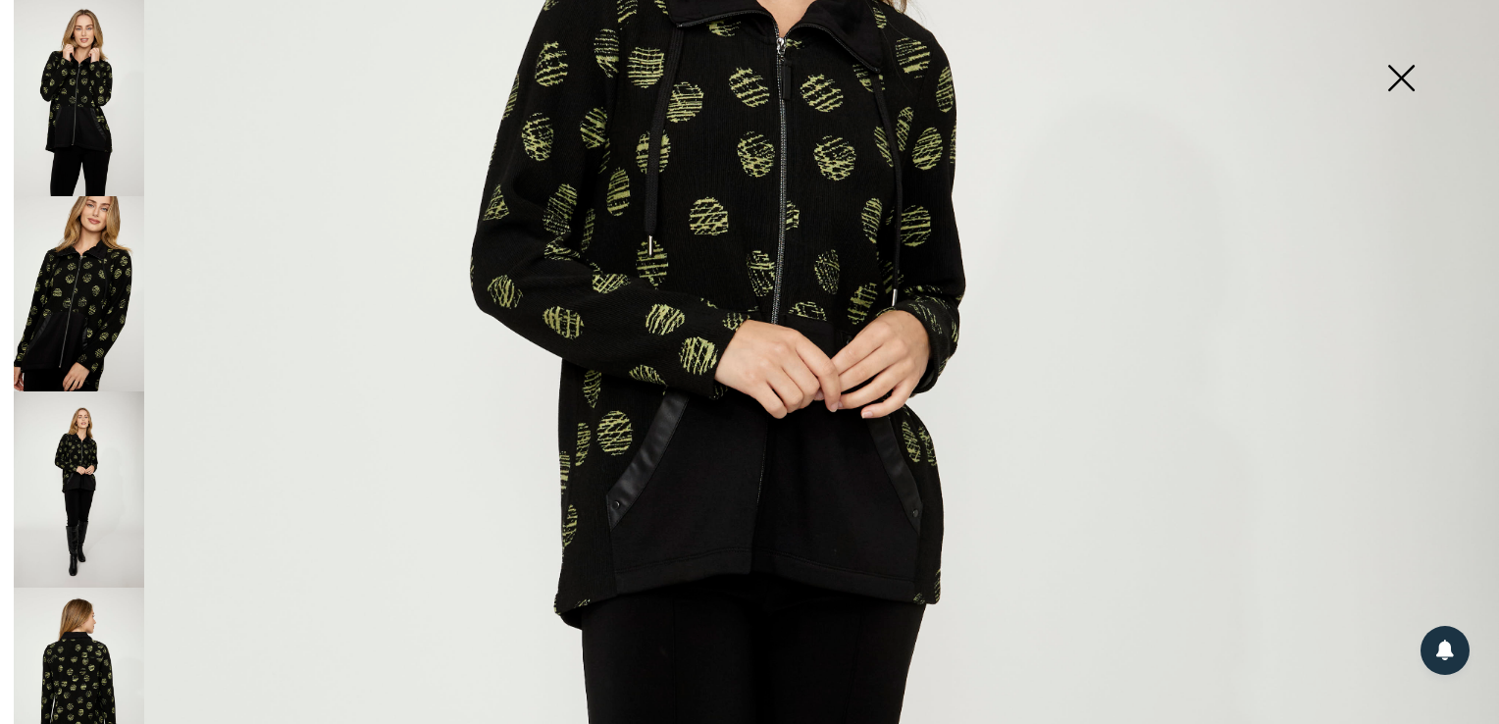
click at [100, 642] on img at bounding box center [79, 686] width 130 height 196
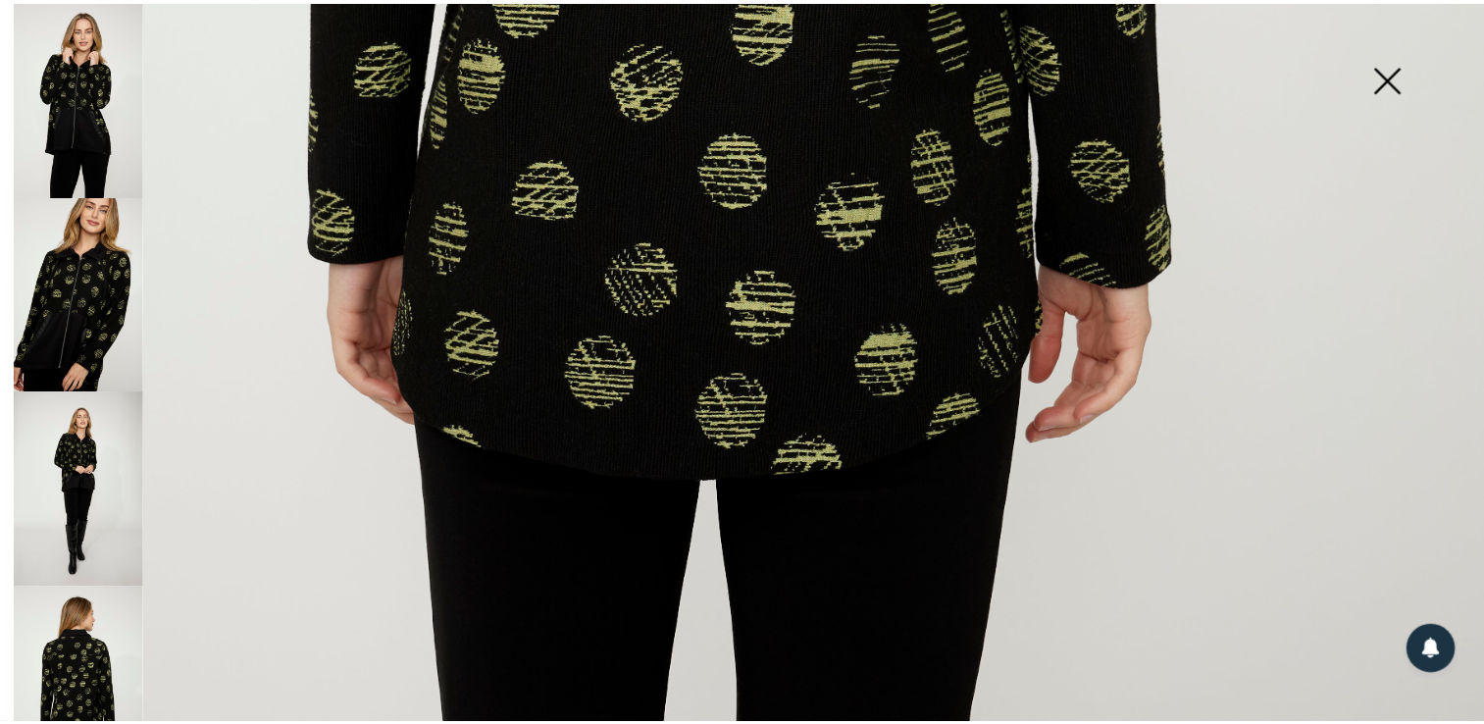
scroll to position [1502, 0]
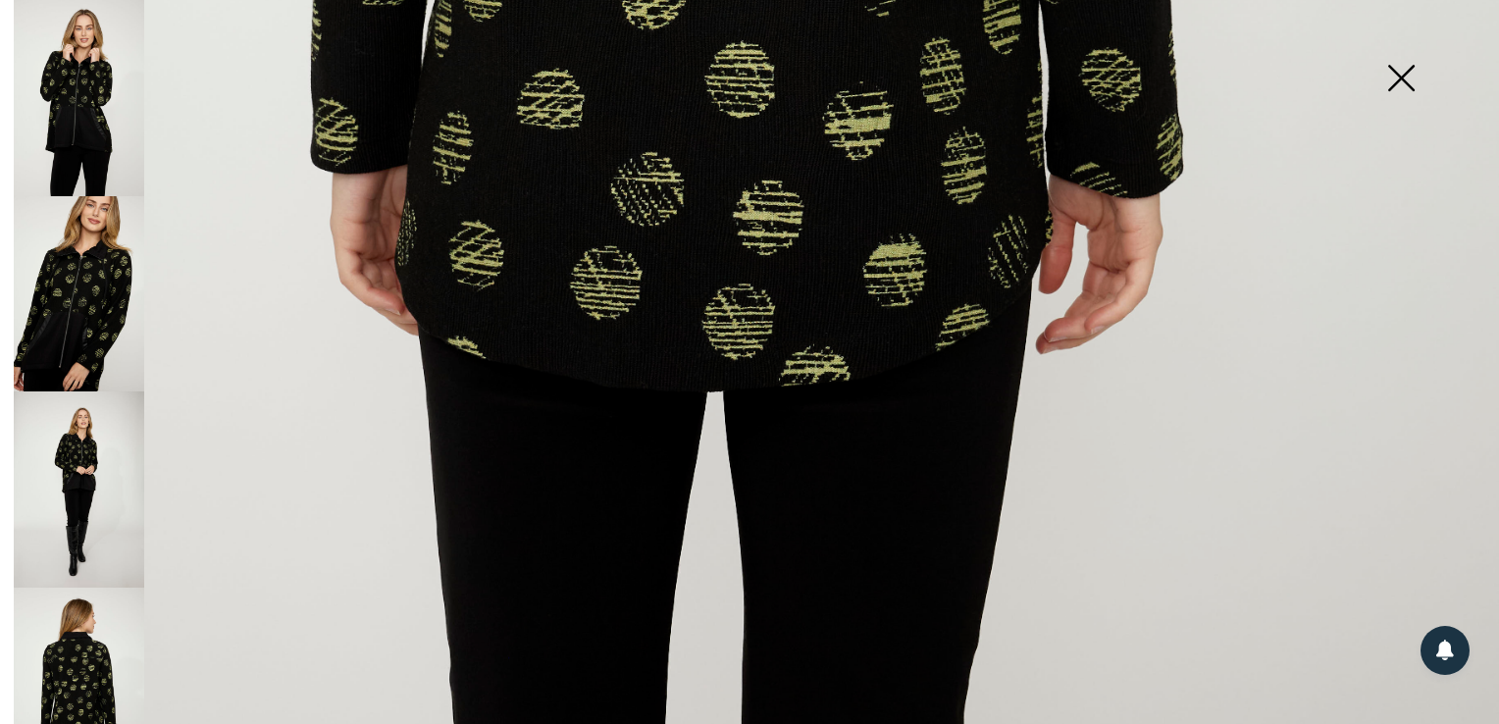
click at [1401, 73] on img at bounding box center [1401, 79] width 98 height 101
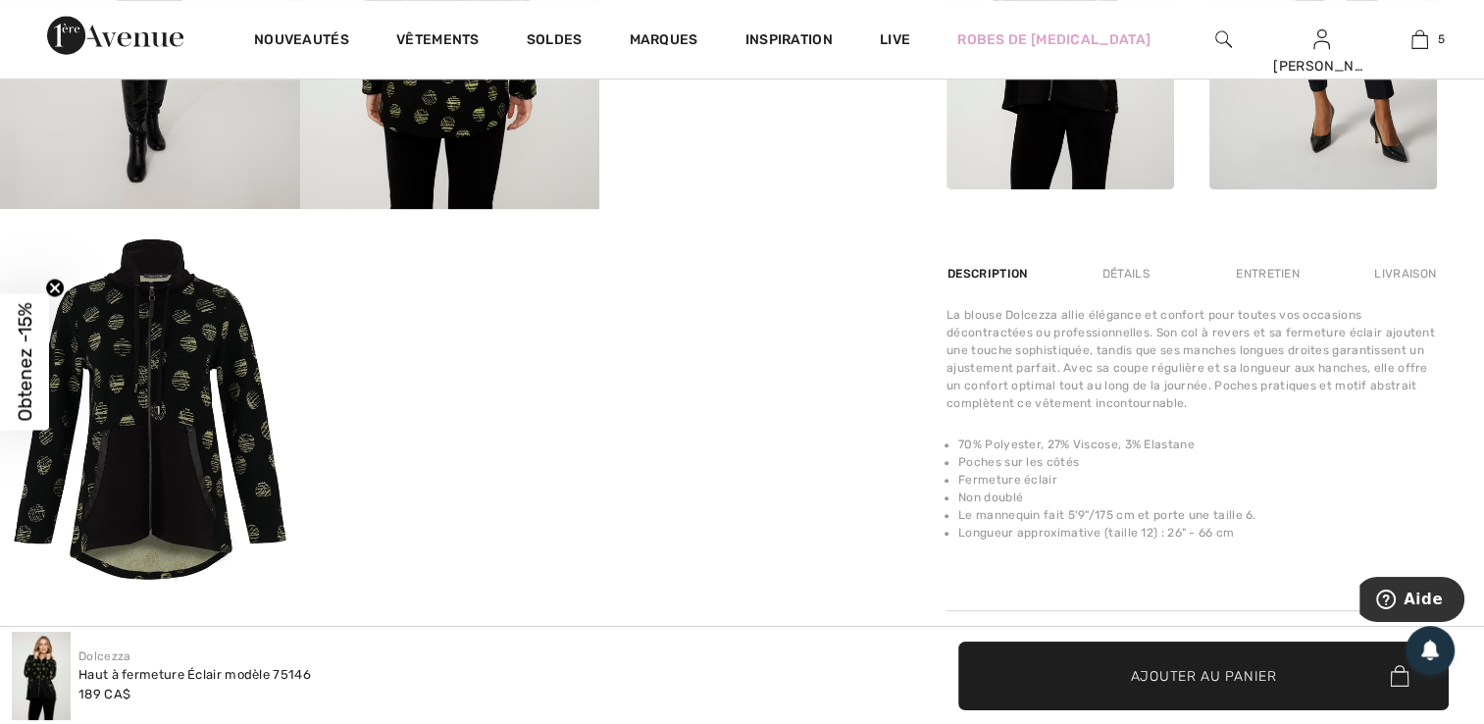
scroll to position [1111, 0]
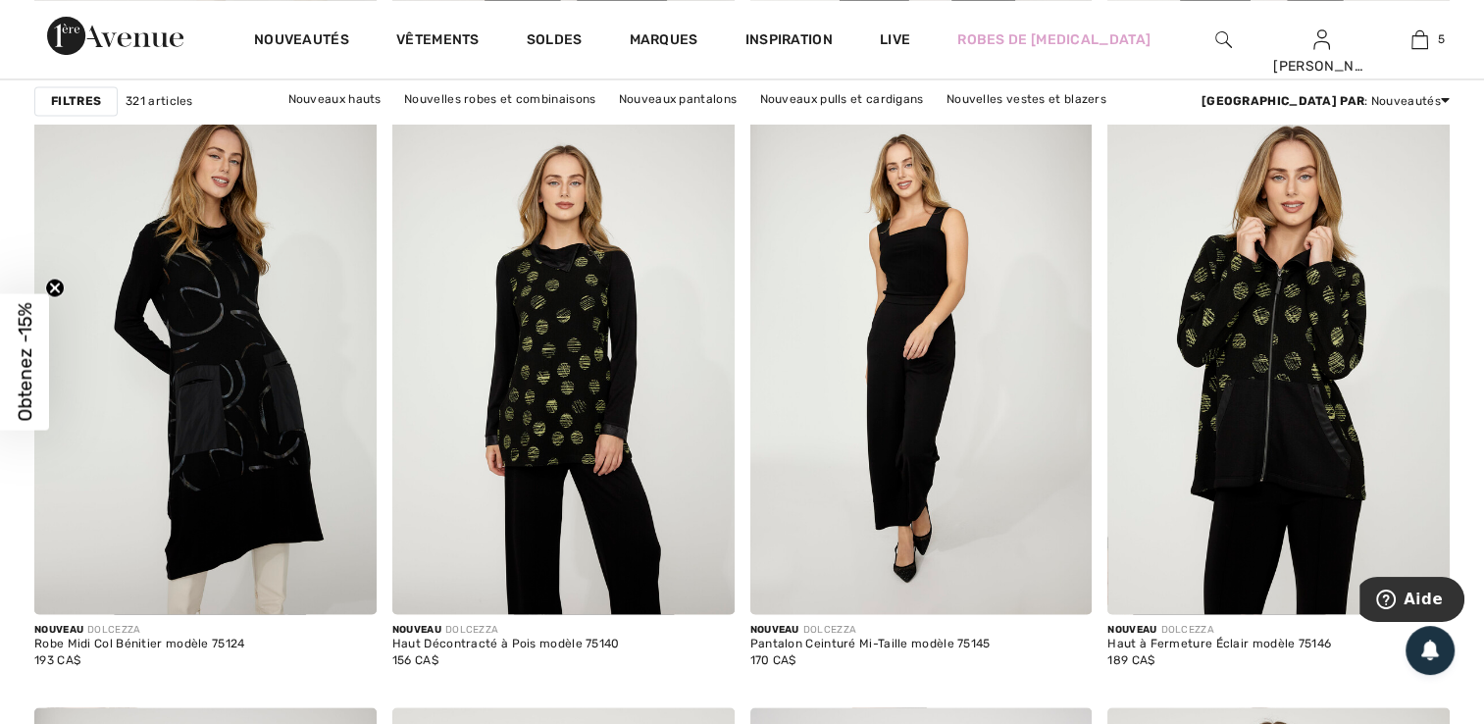
scroll to position [3403, 0]
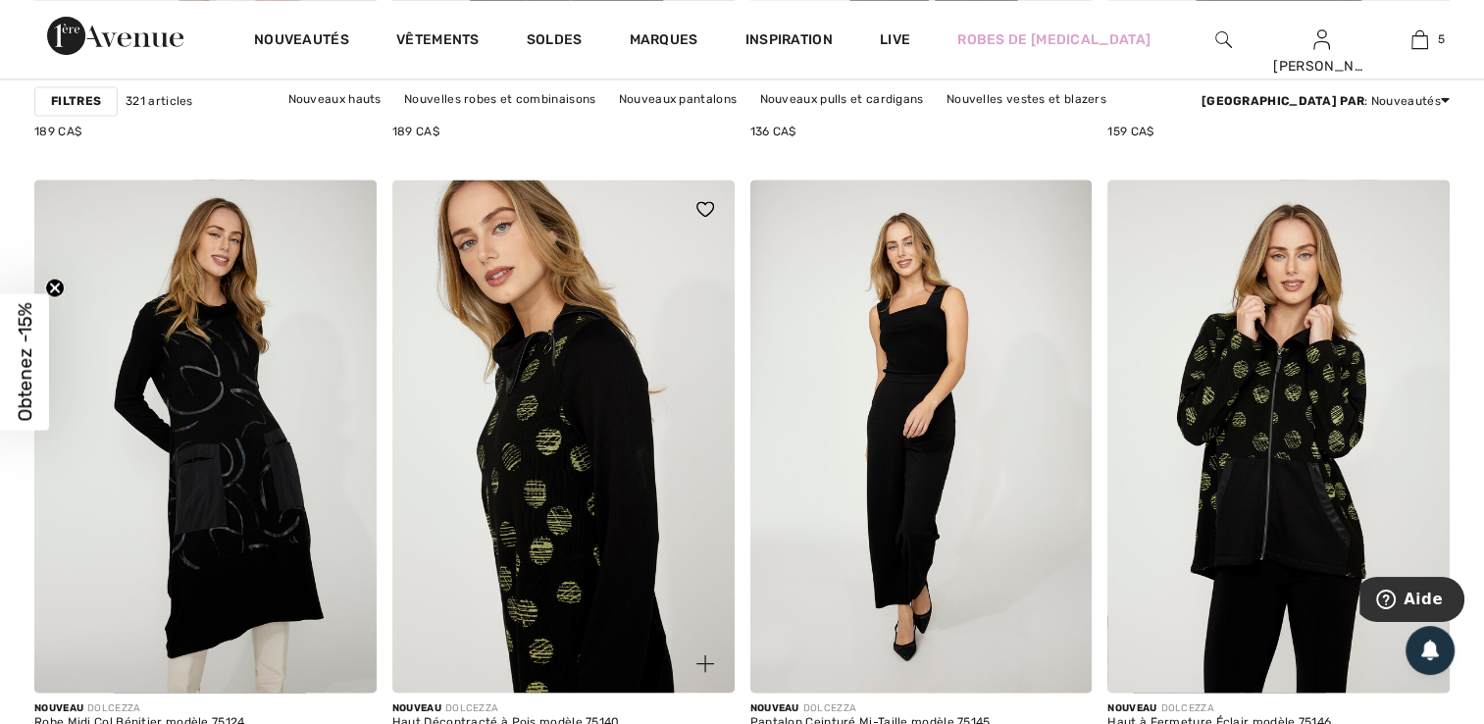
click at [560, 586] on img at bounding box center [563, 436] width 342 height 513
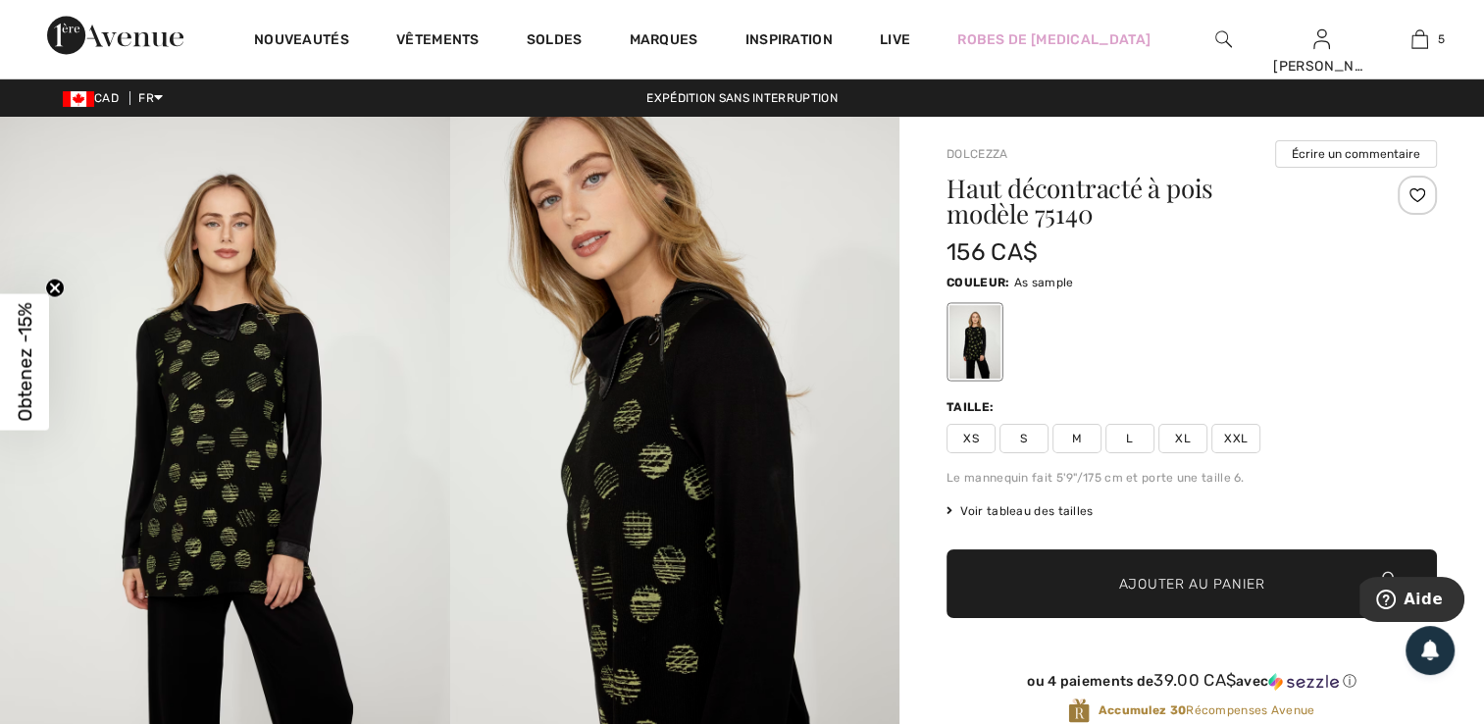
click at [999, 512] on span "Voir tableau des tailles" at bounding box center [1020, 511] width 147 height 18
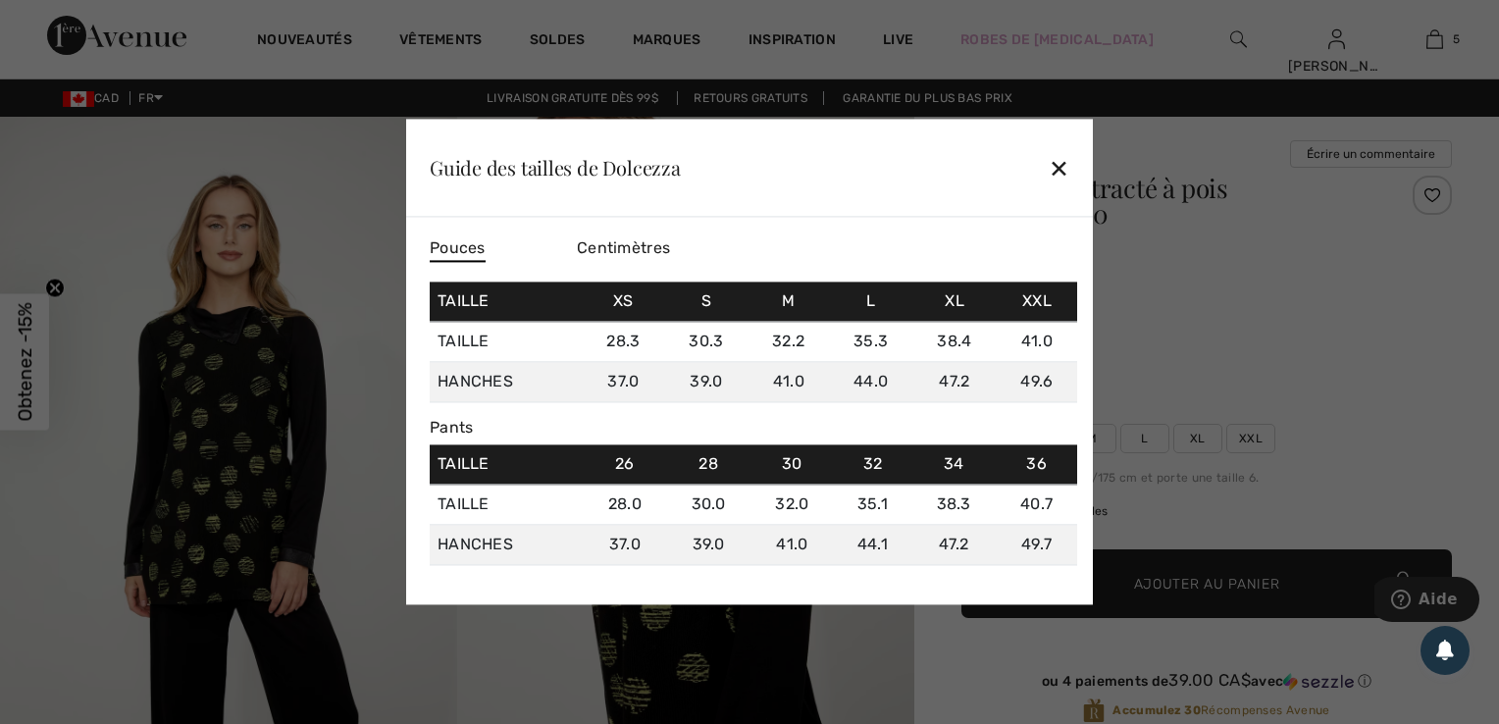
click at [1058, 167] on div "✕" at bounding box center [1059, 167] width 21 height 41
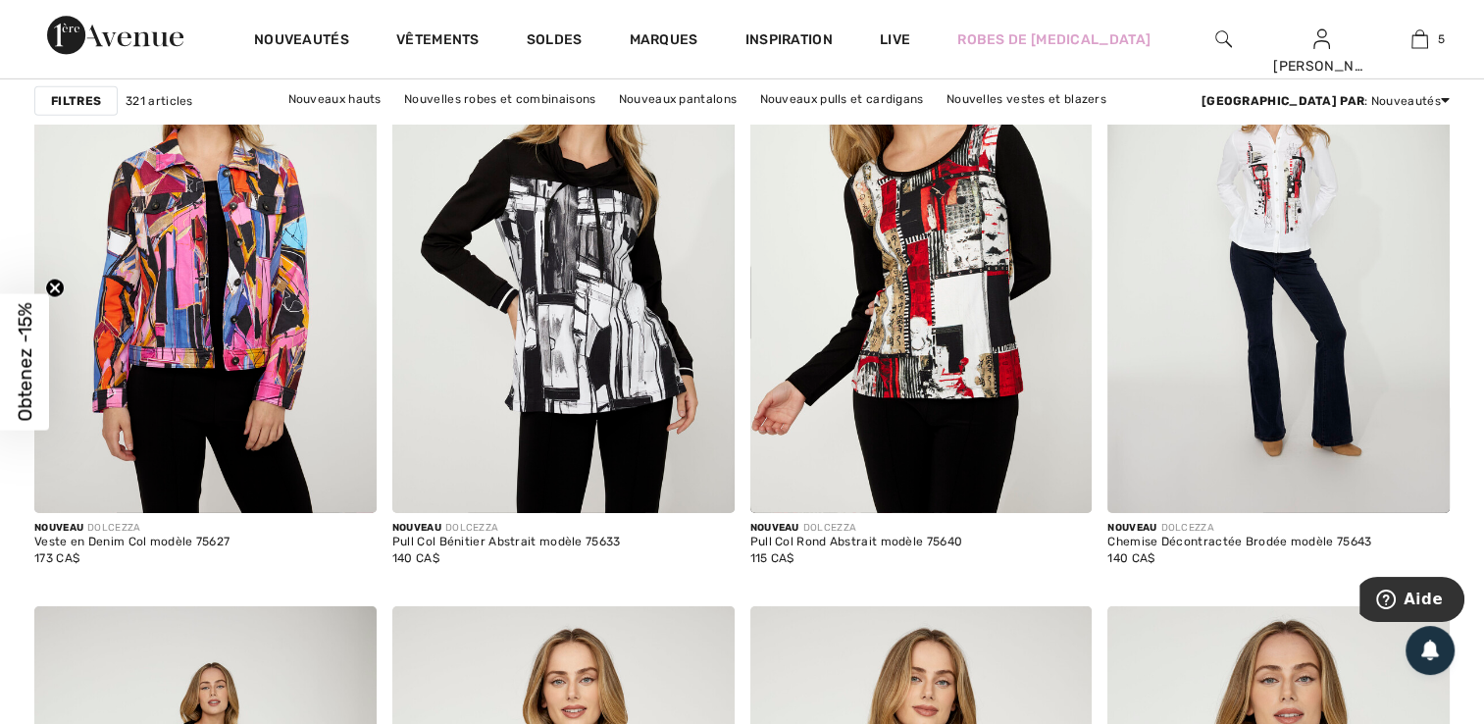
scroll to position [6071, 0]
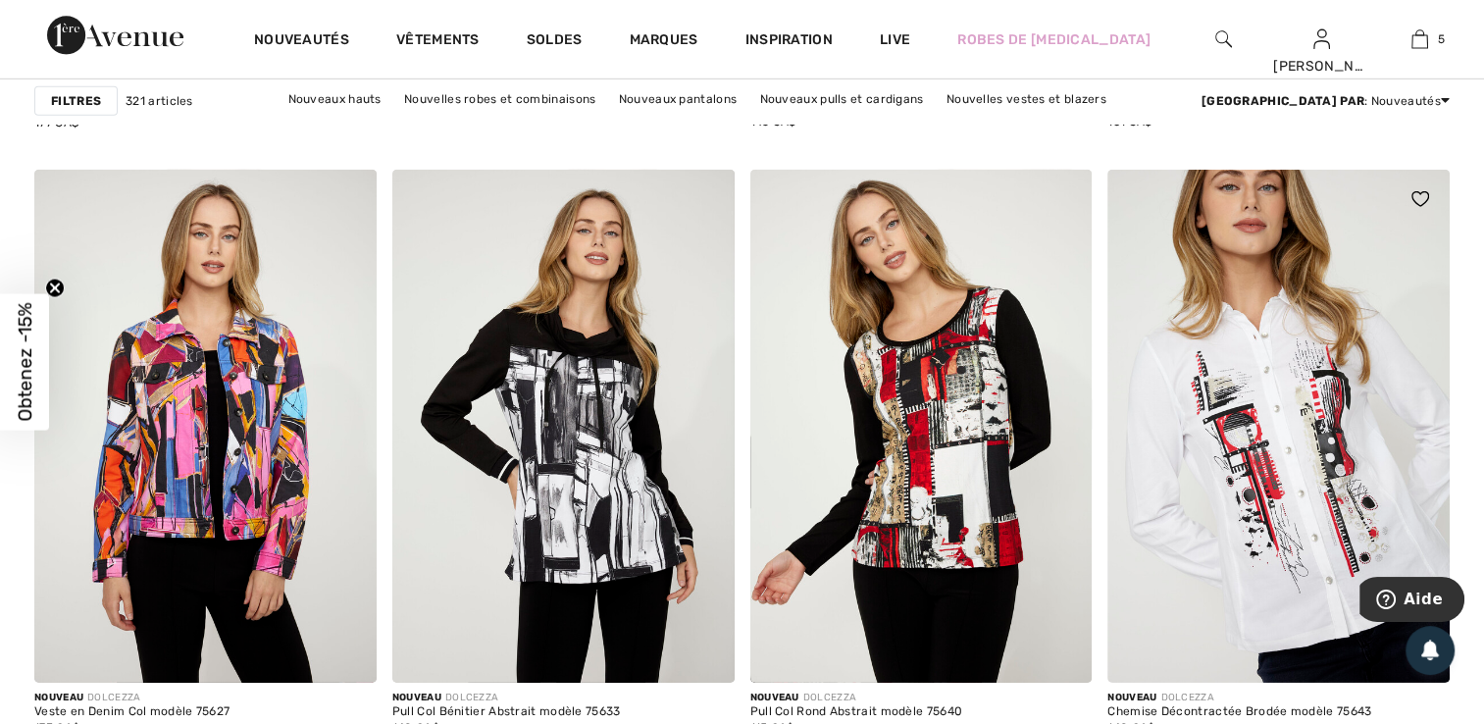
click at [1307, 539] on img at bounding box center [1279, 426] width 342 height 513
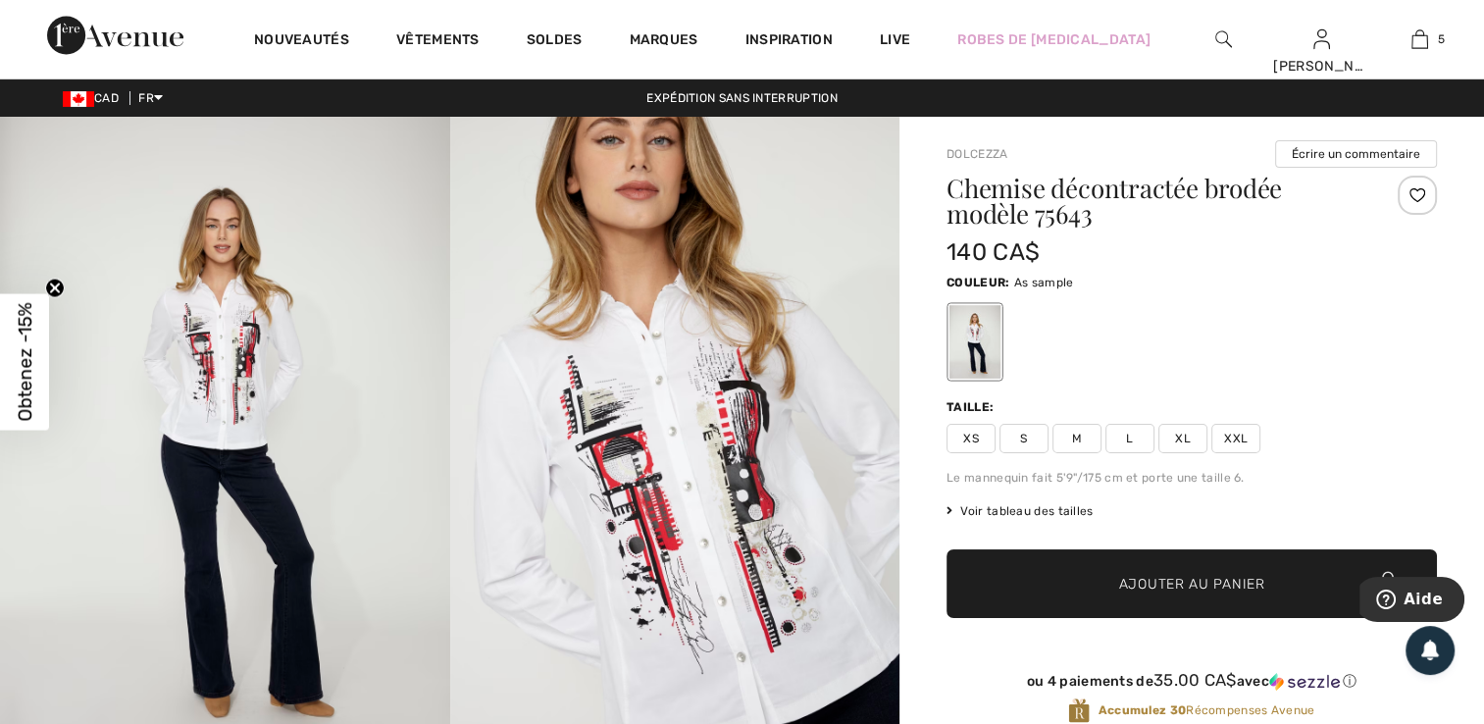
click at [1014, 504] on span "Voir tableau des tailles" at bounding box center [1020, 511] width 147 height 18
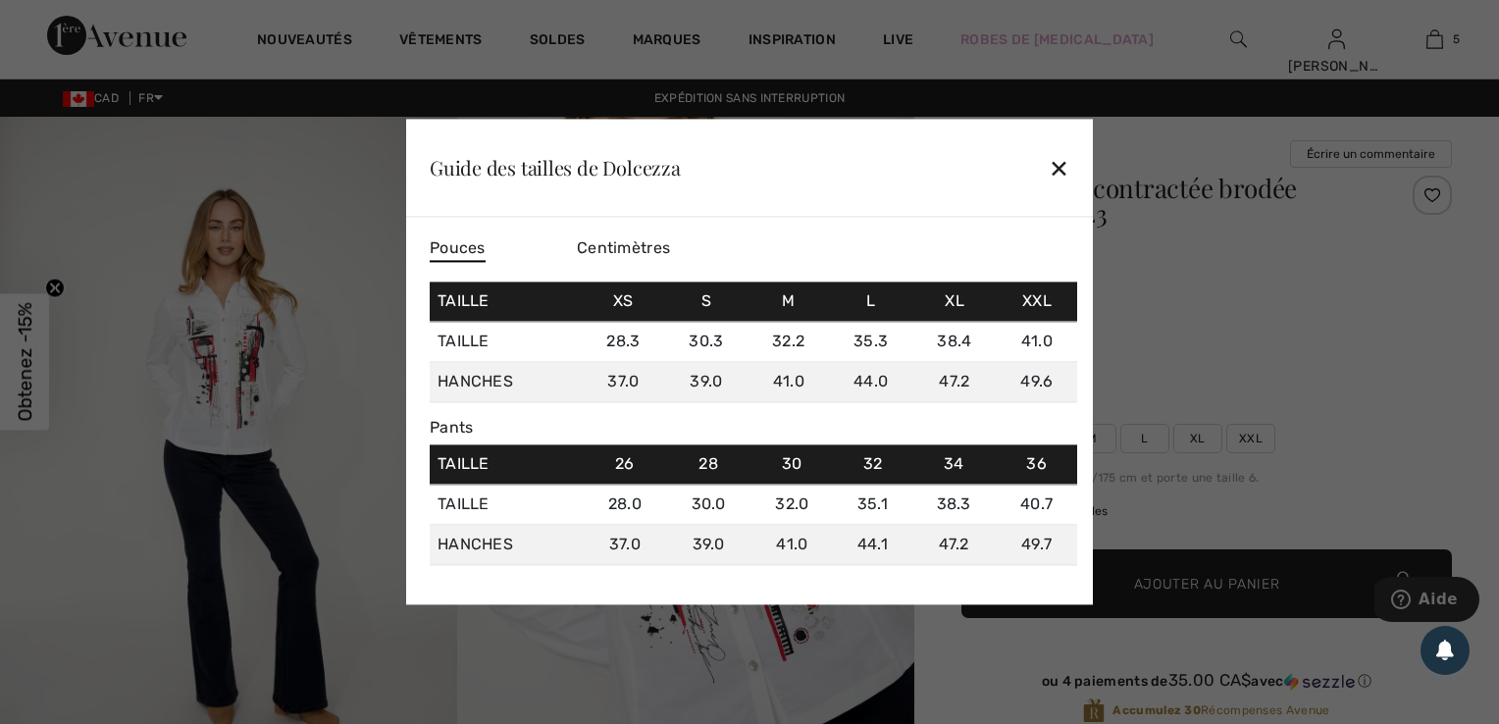
click at [1057, 175] on div "✕" at bounding box center [1059, 167] width 21 height 41
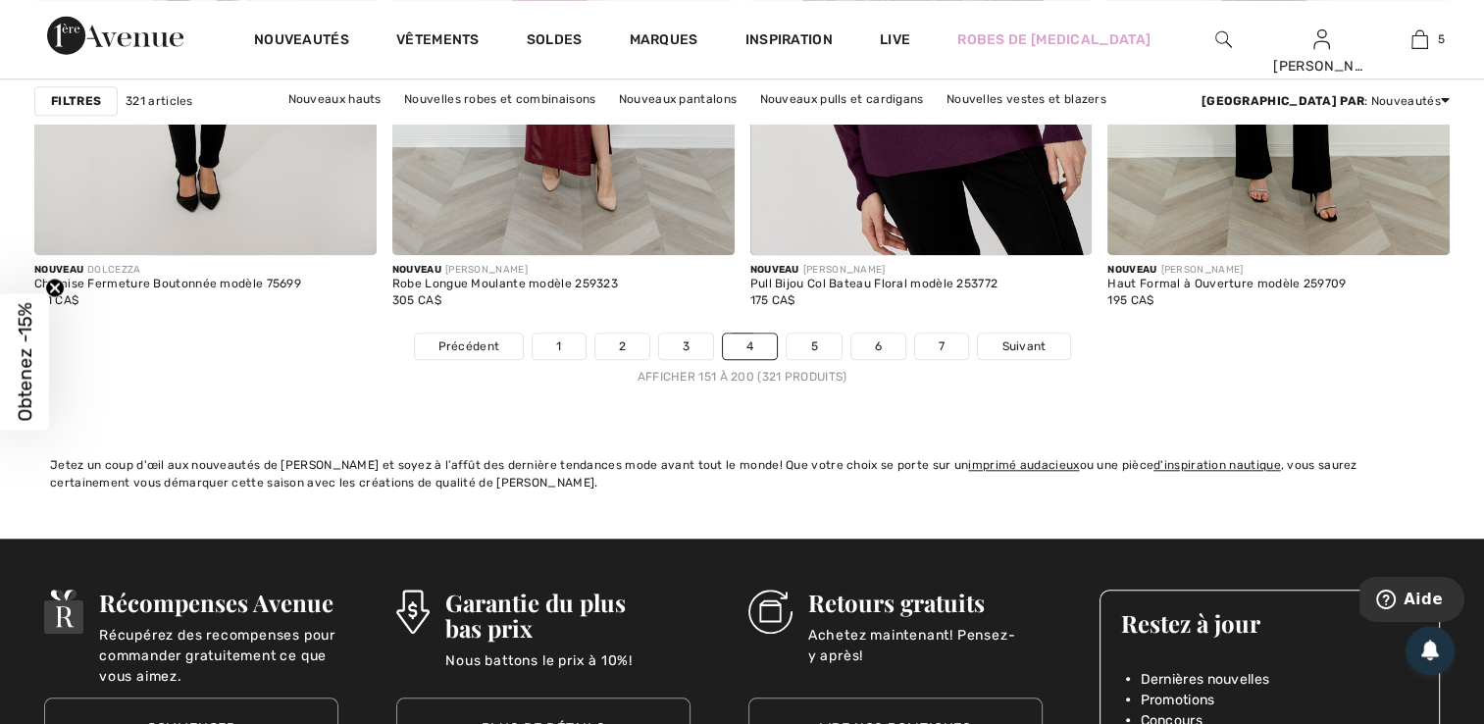
scroll to position [9302, 0]
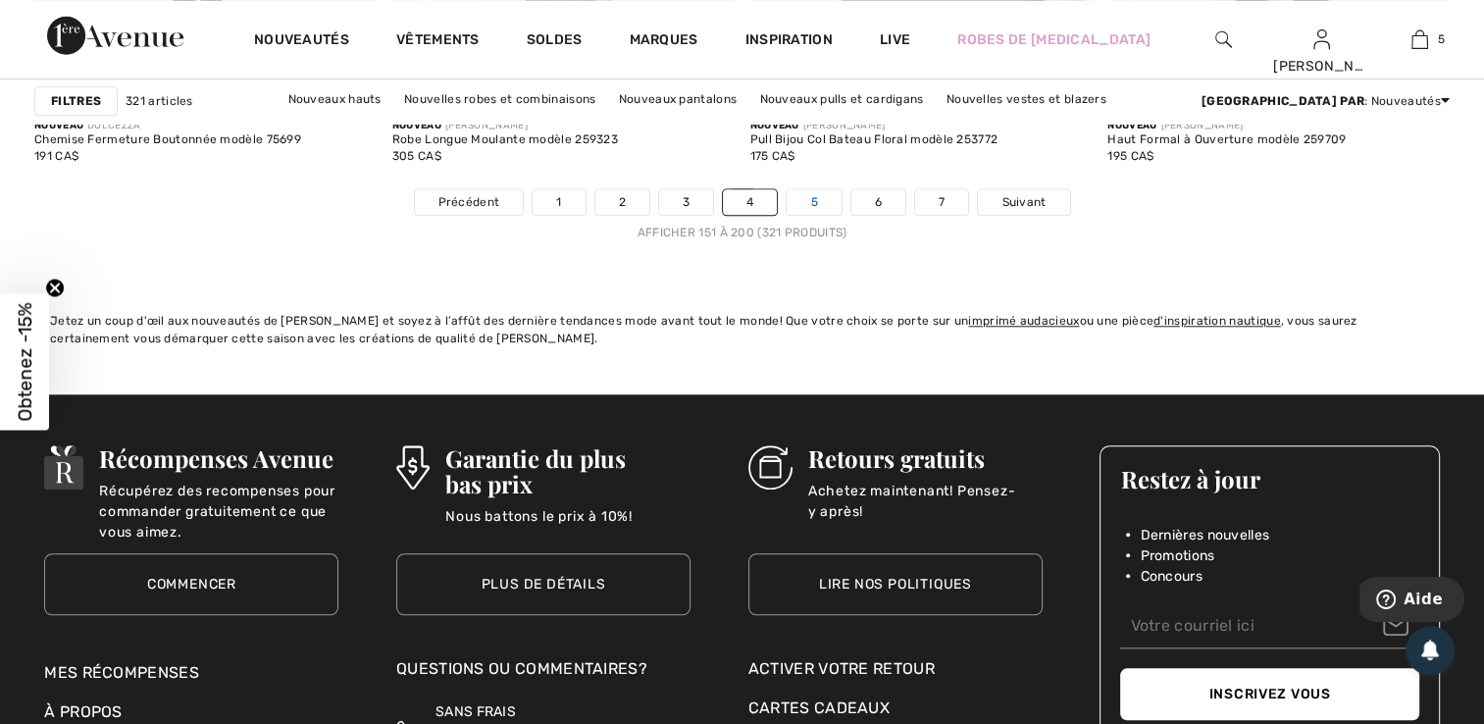
click at [814, 193] on link "5" at bounding box center [814, 202] width 54 height 26
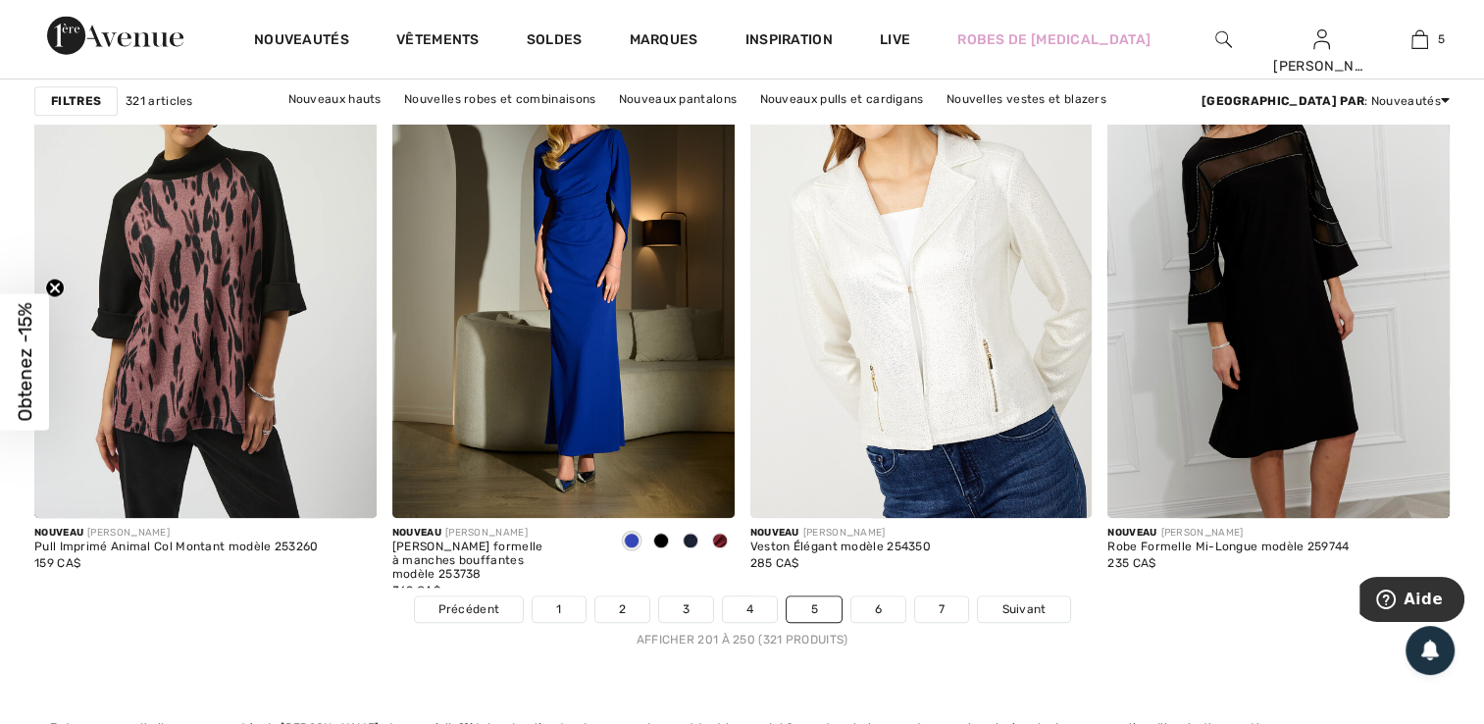
scroll to position [8908, 0]
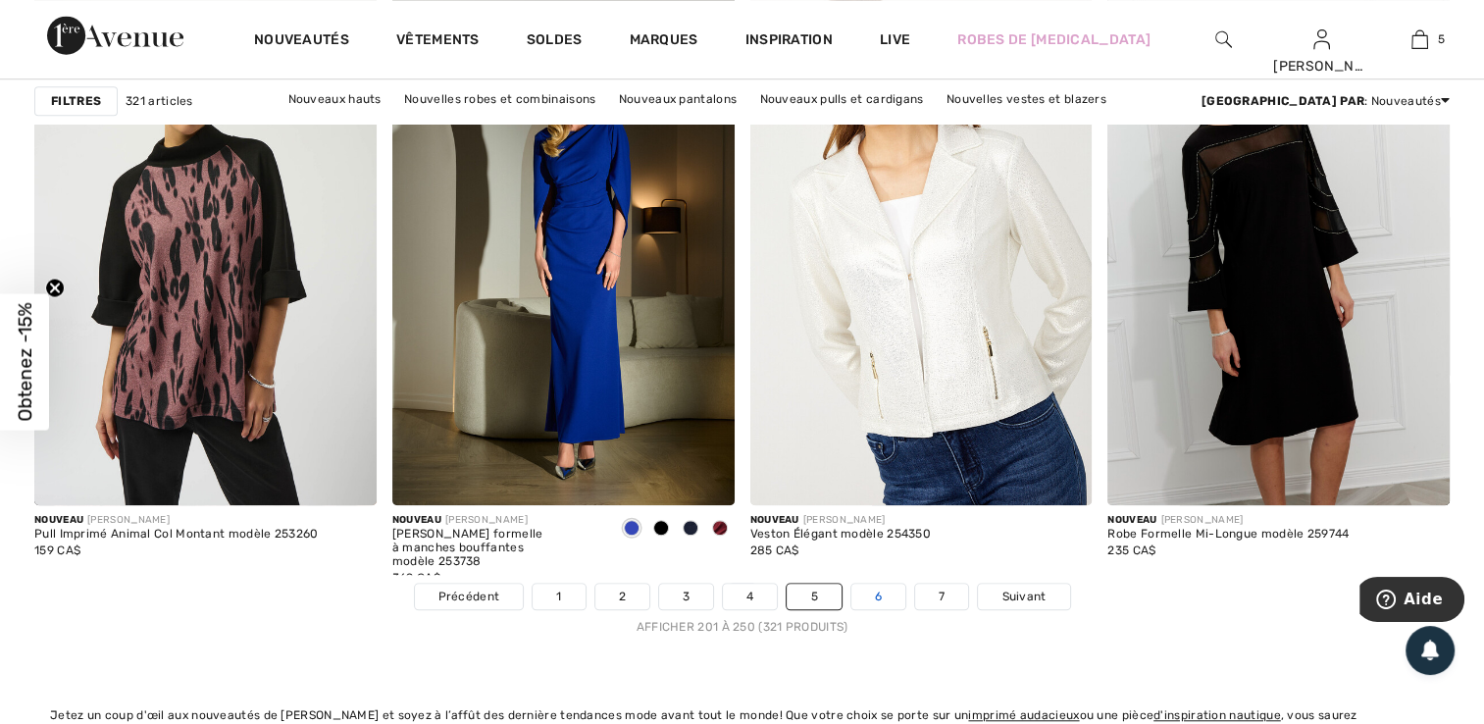
click at [881, 593] on link "6" at bounding box center [879, 597] width 54 height 26
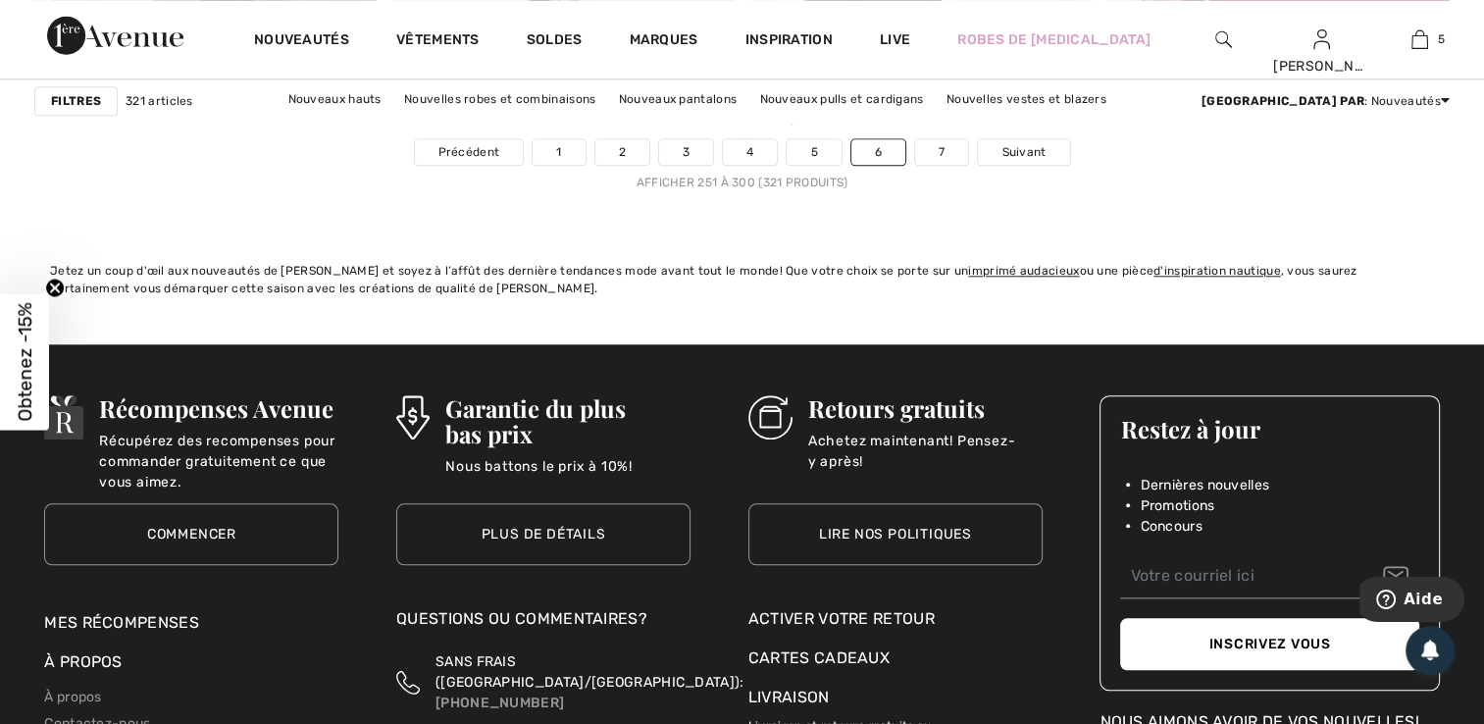
scroll to position [9380, 0]
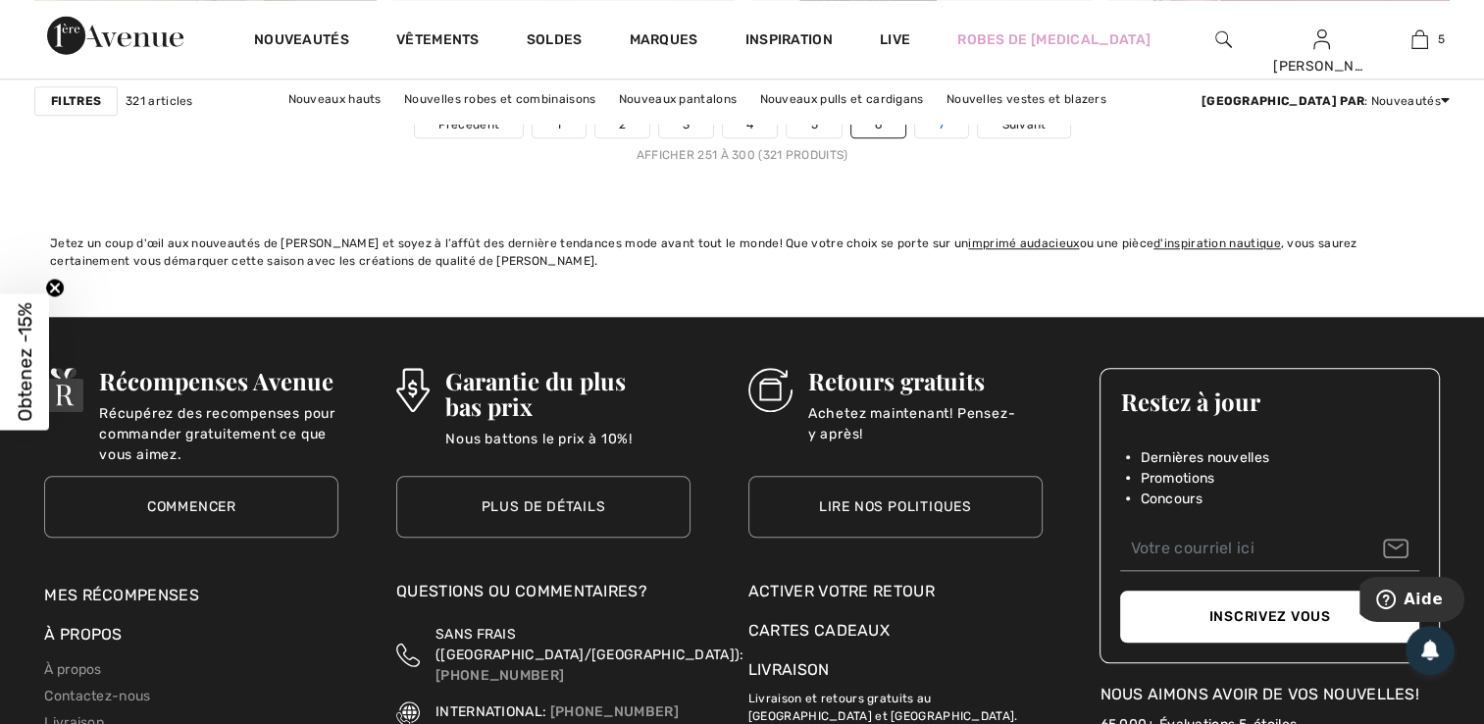
click at [950, 131] on link "7" at bounding box center [941, 125] width 53 height 26
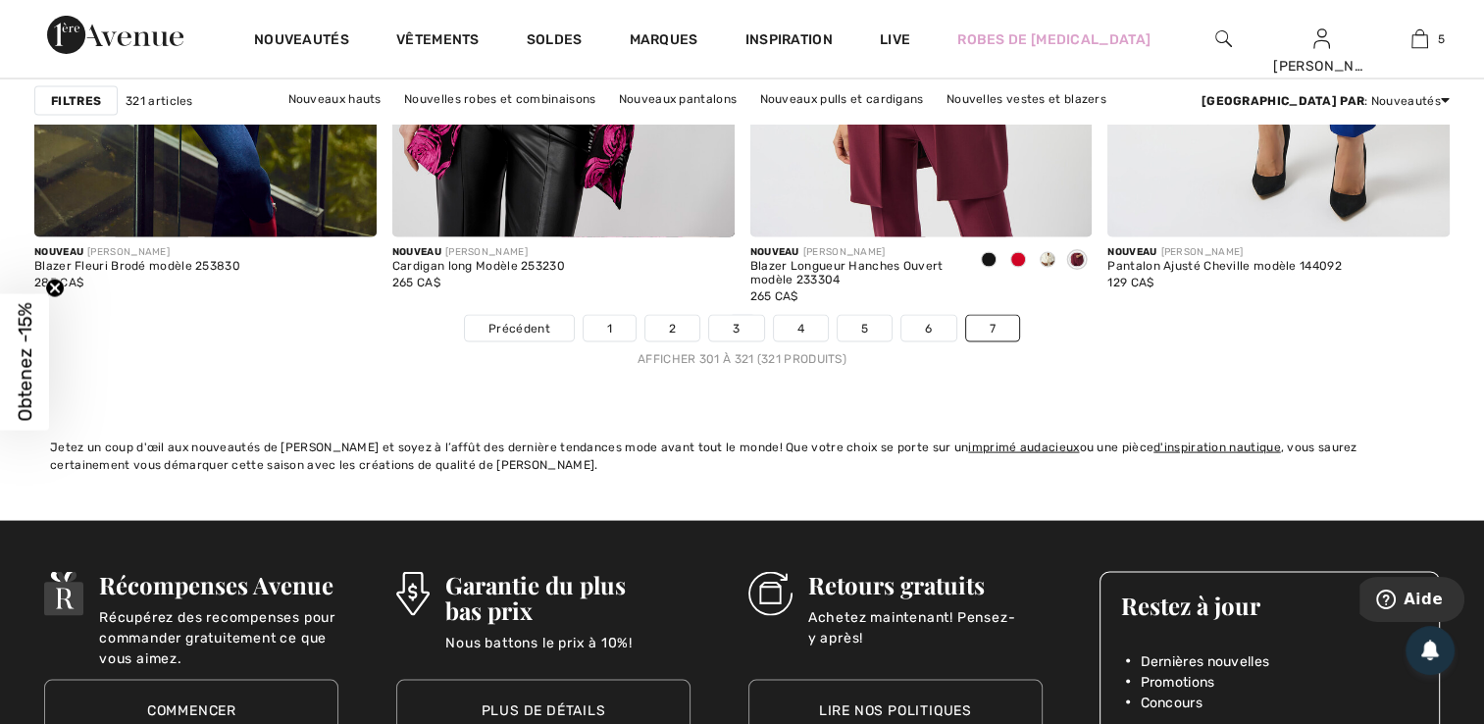
scroll to position [3924, 0]
